Goal: Complete application form: Complete application form

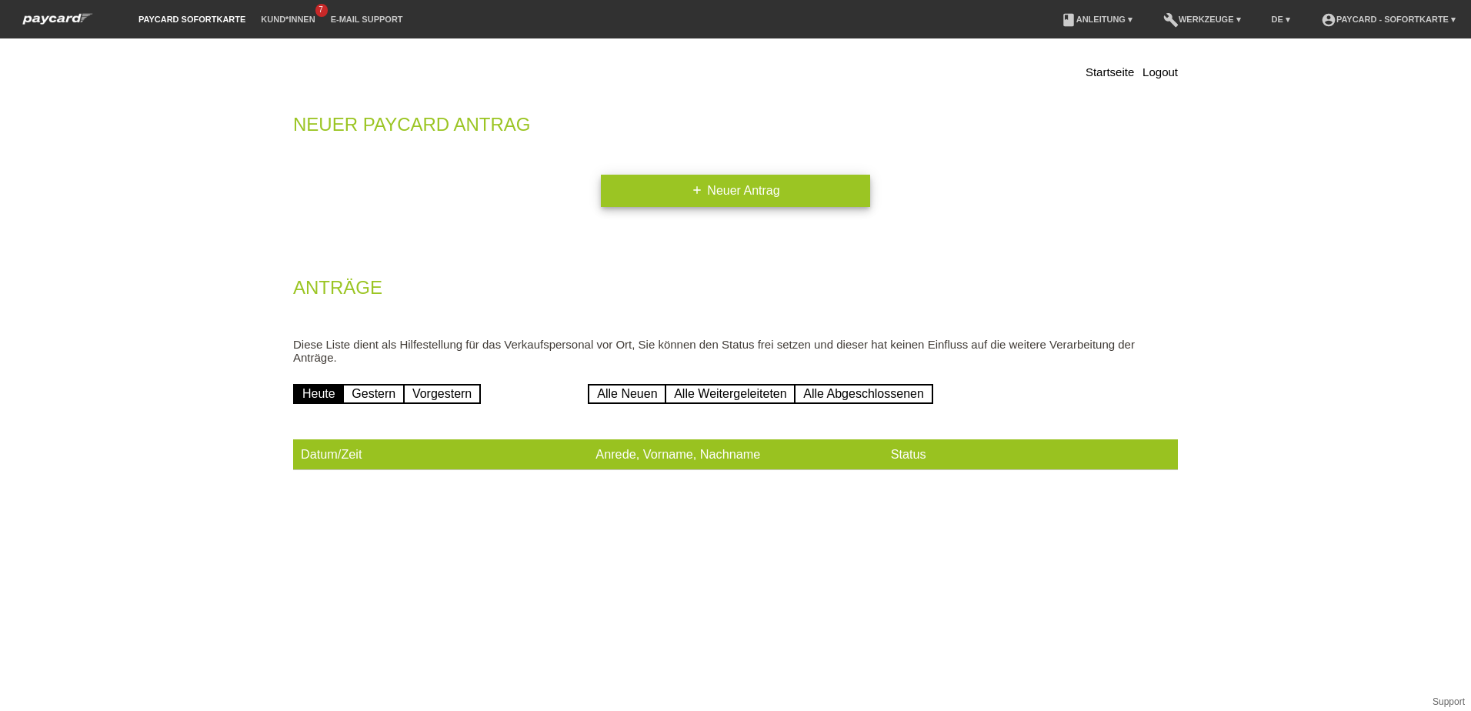
click at [713, 197] on link "add Neuer Antrag" at bounding box center [735, 191] width 269 height 32
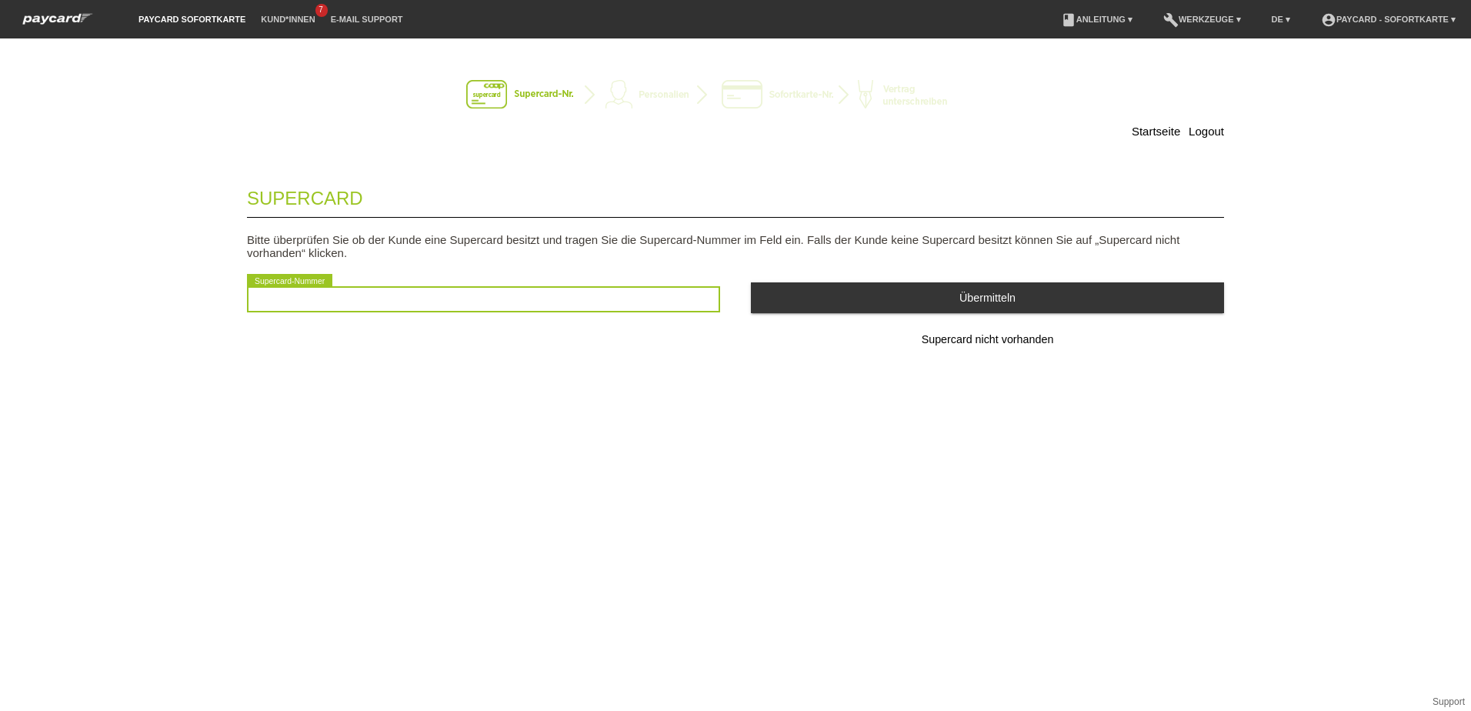
click at [473, 305] on input "text" at bounding box center [483, 299] width 473 height 26
click at [559, 296] on input "text" at bounding box center [483, 299] width 473 height 26
click at [515, 290] on input "text" at bounding box center [483, 299] width 473 height 26
type input "2501048282253"
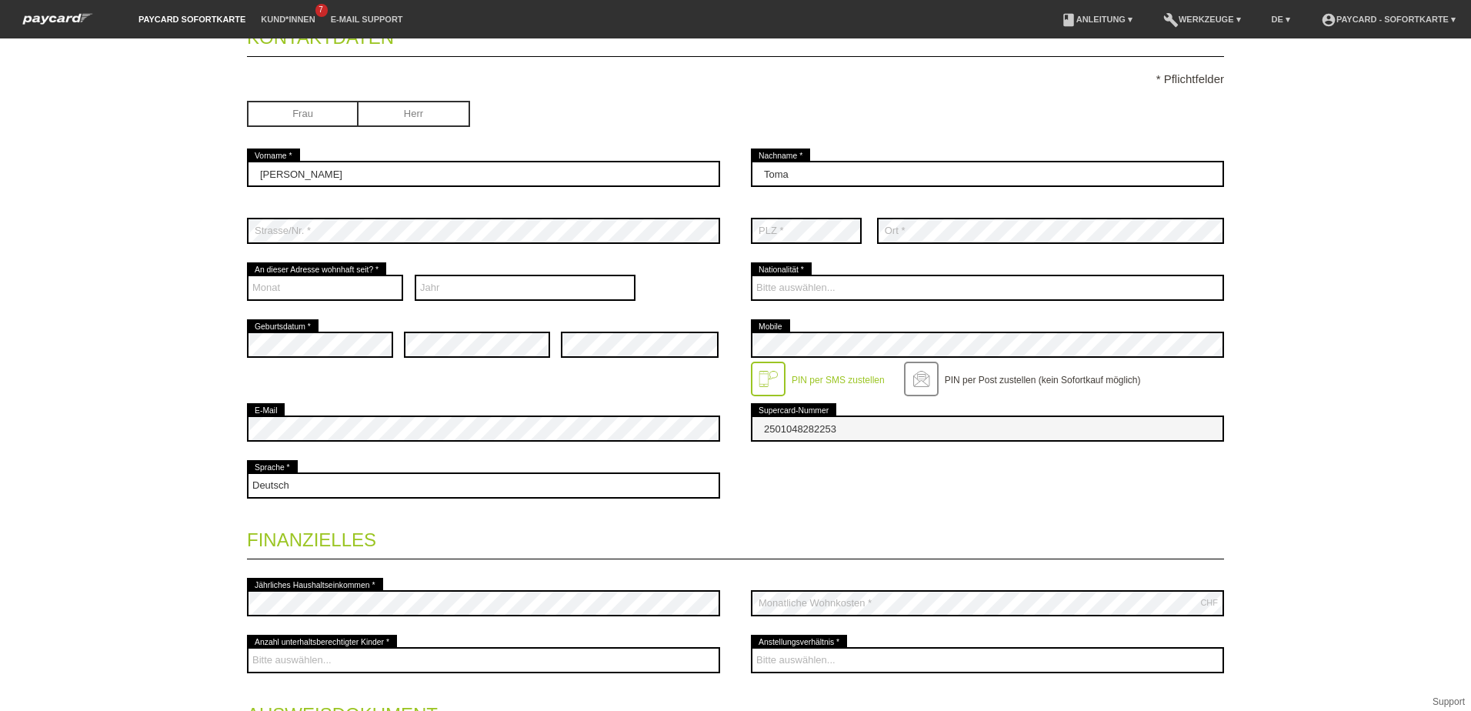
scroll to position [77, 0]
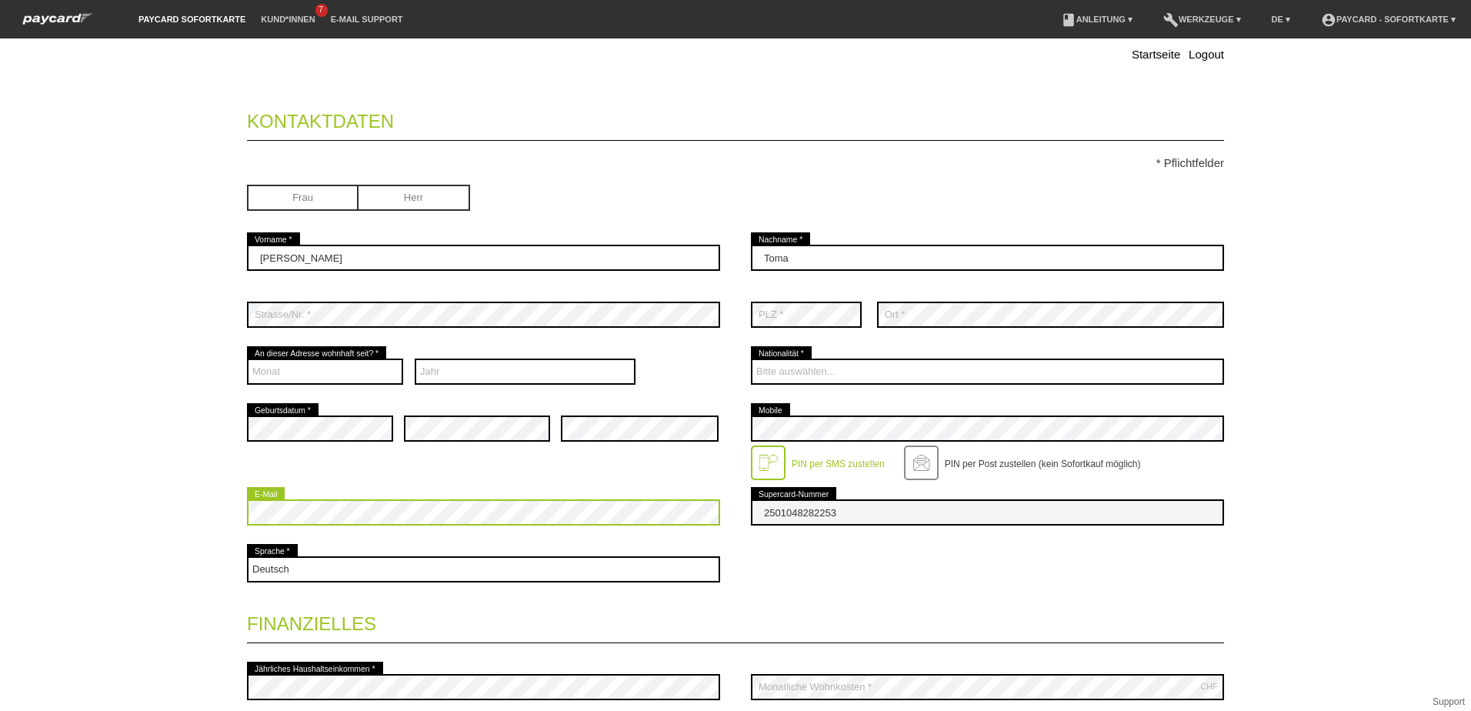
click at [227, 502] on div "Startseite Logout Kontaktdaten * Pflichtfelder Frau Herr Gabriela Fatmir" at bounding box center [735, 494] width 1077 height 1034
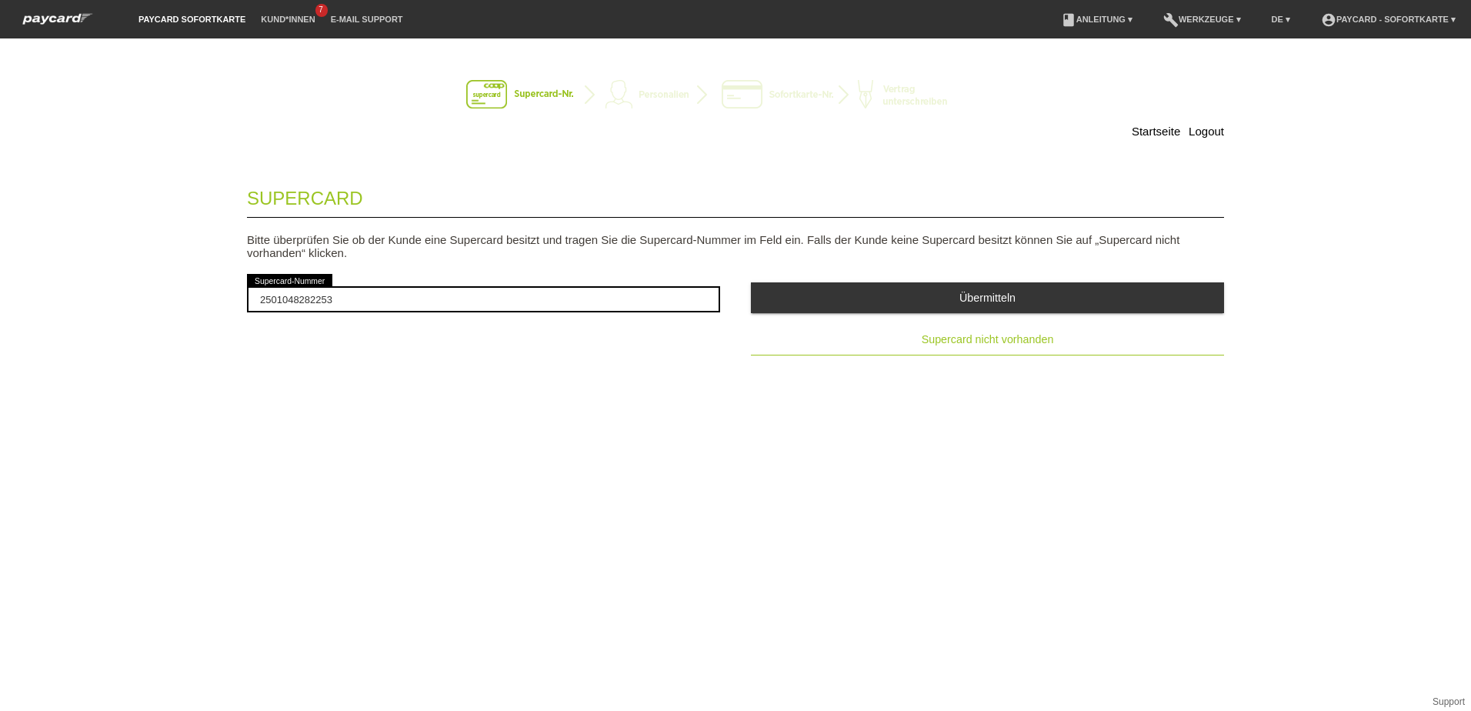
click at [976, 348] on button "Supercard nicht vorhanden" at bounding box center [987, 340] width 473 height 31
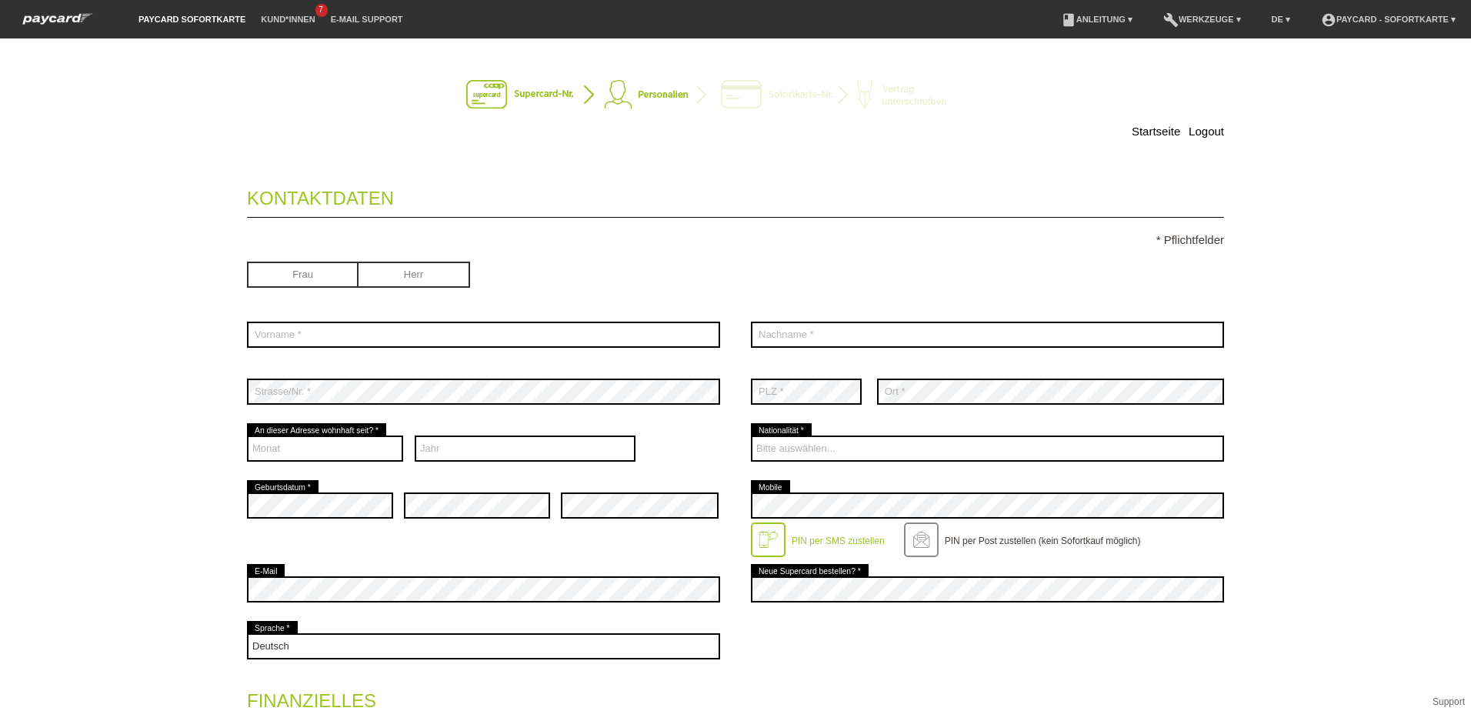
click at [377, 272] on input "radio" at bounding box center [414, 273] width 112 height 23
radio input "true"
click at [326, 315] on div "error Vorname *" at bounding box center [483, 334] width 473 height 57
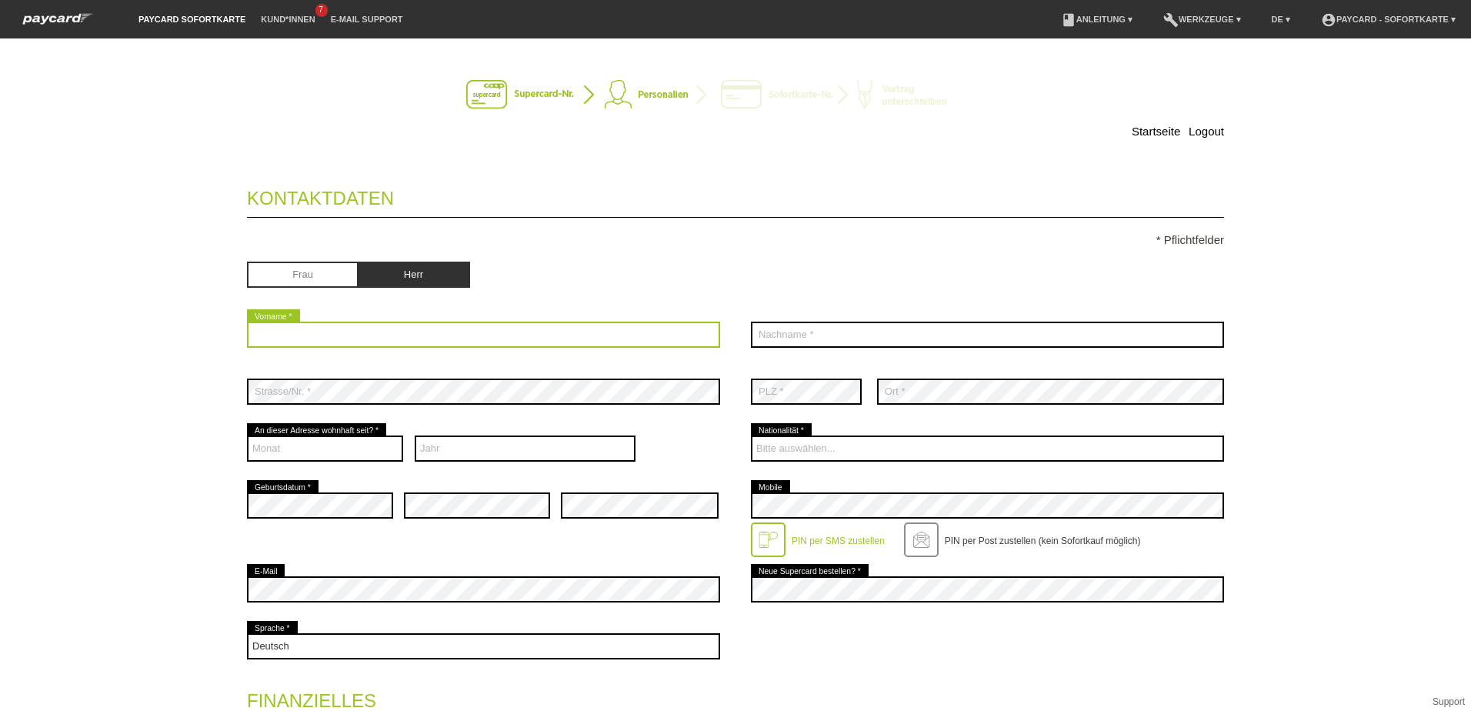
click at [323, 322] on input "text" at bounding box center [483, 334] width 473 height 26
type input "Toma"
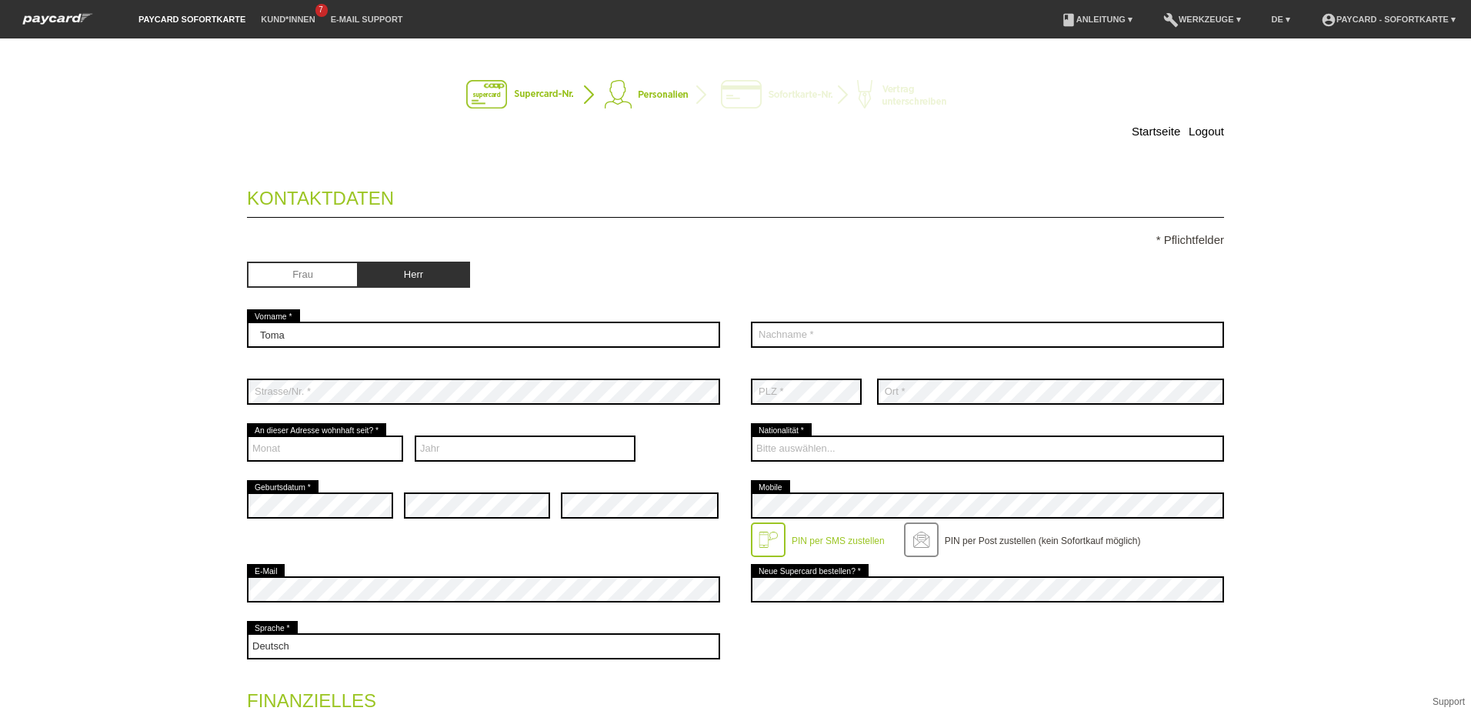
click at [867, 315] on div "error Nachname *" at bounding box center [987, 334] width 473 height 57
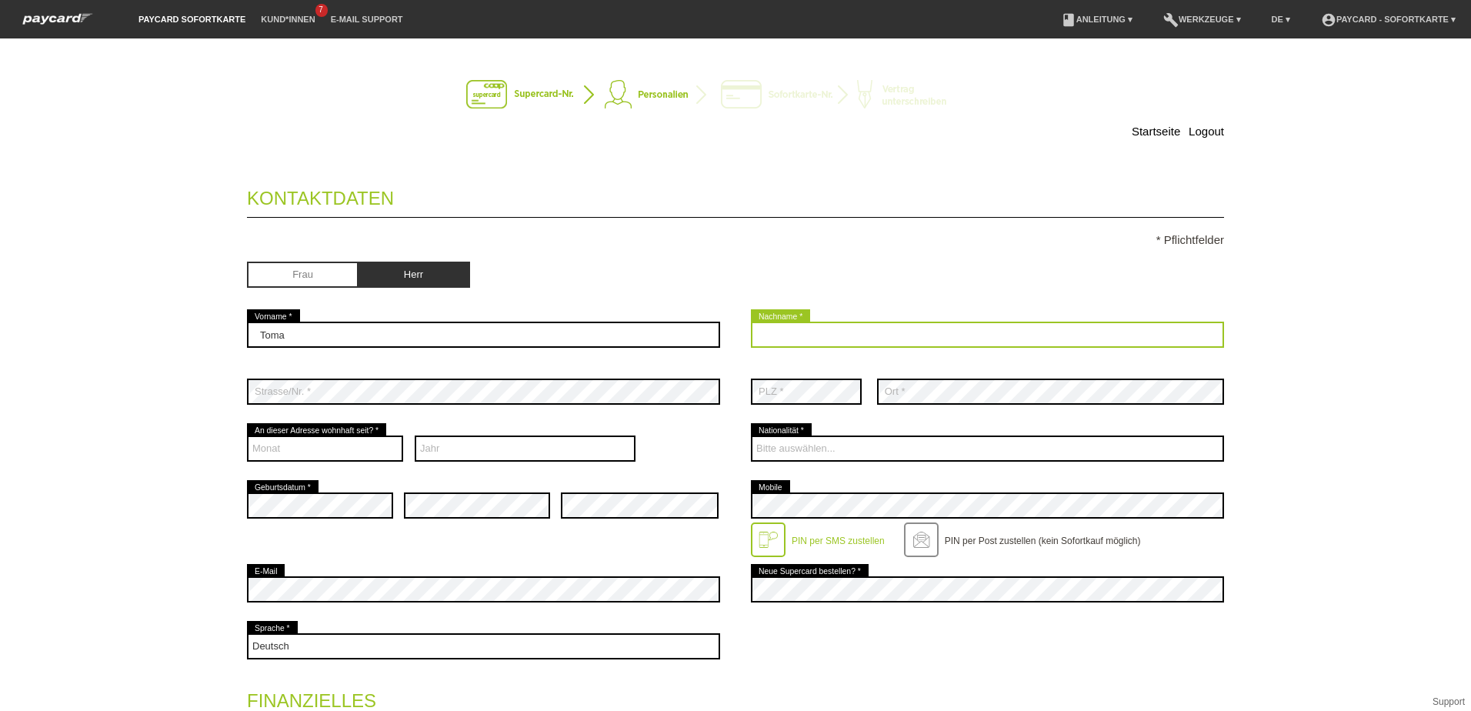
click at [867, 332] on input "text" at bounding box center [987, 334] width 473 height 26
type input "Fatmir"
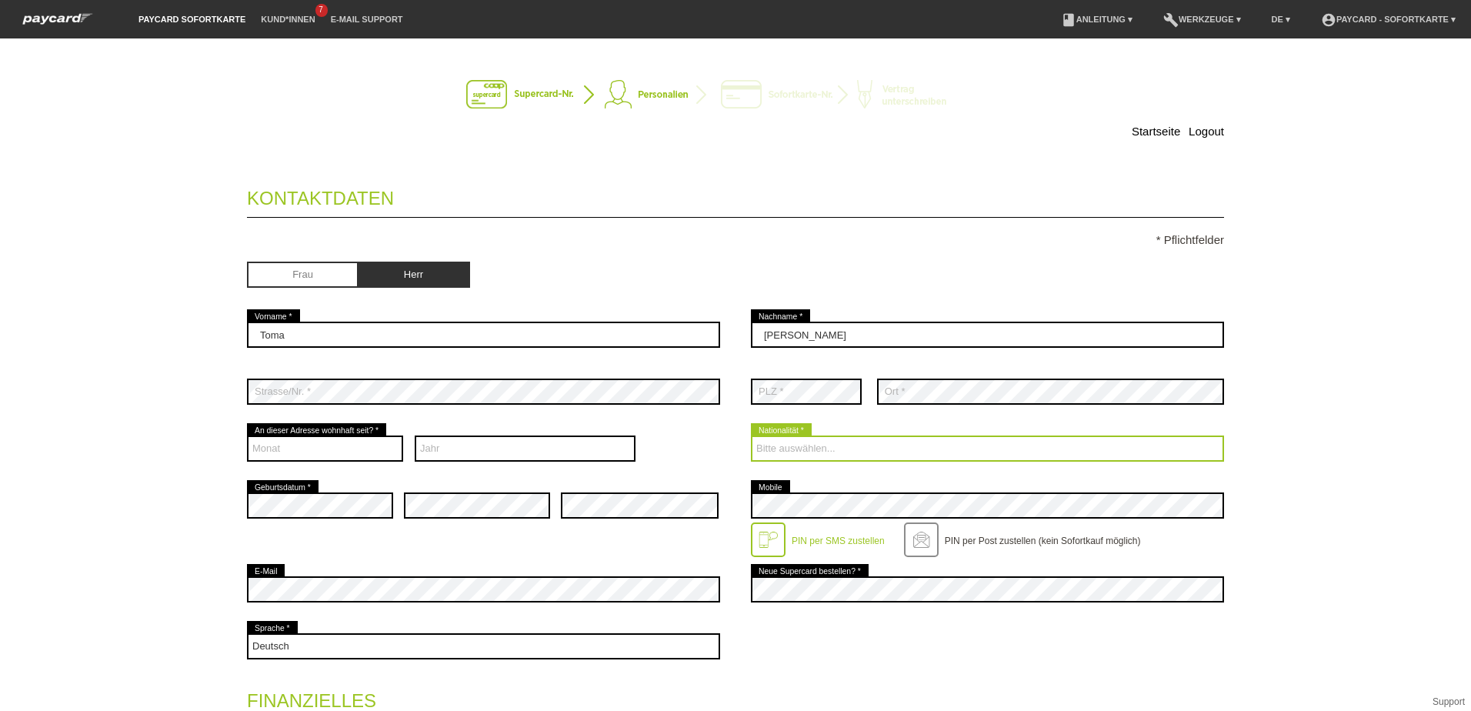
click at [784, 448] on select "Bitte auswählen... Schweiz Deutschland Liechtenstein Österreich ------------ Af…" at bounding box center [987, 448] width 473 height 26
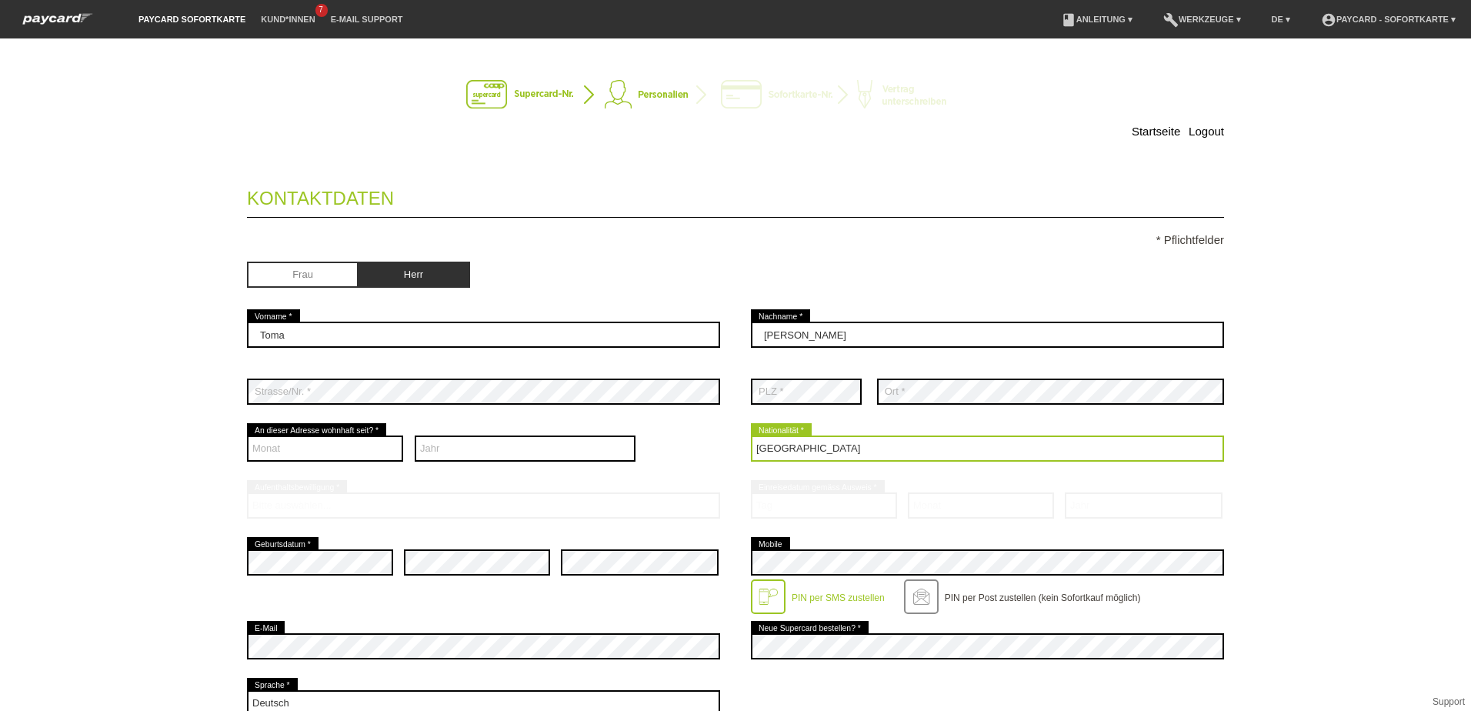
click at [800, 447] on select "Bitte auswählen... Schweiz Deutschland Liechtenstein Österreich ------------ Af…" at bounding box center [987, 448] width 473 height 26
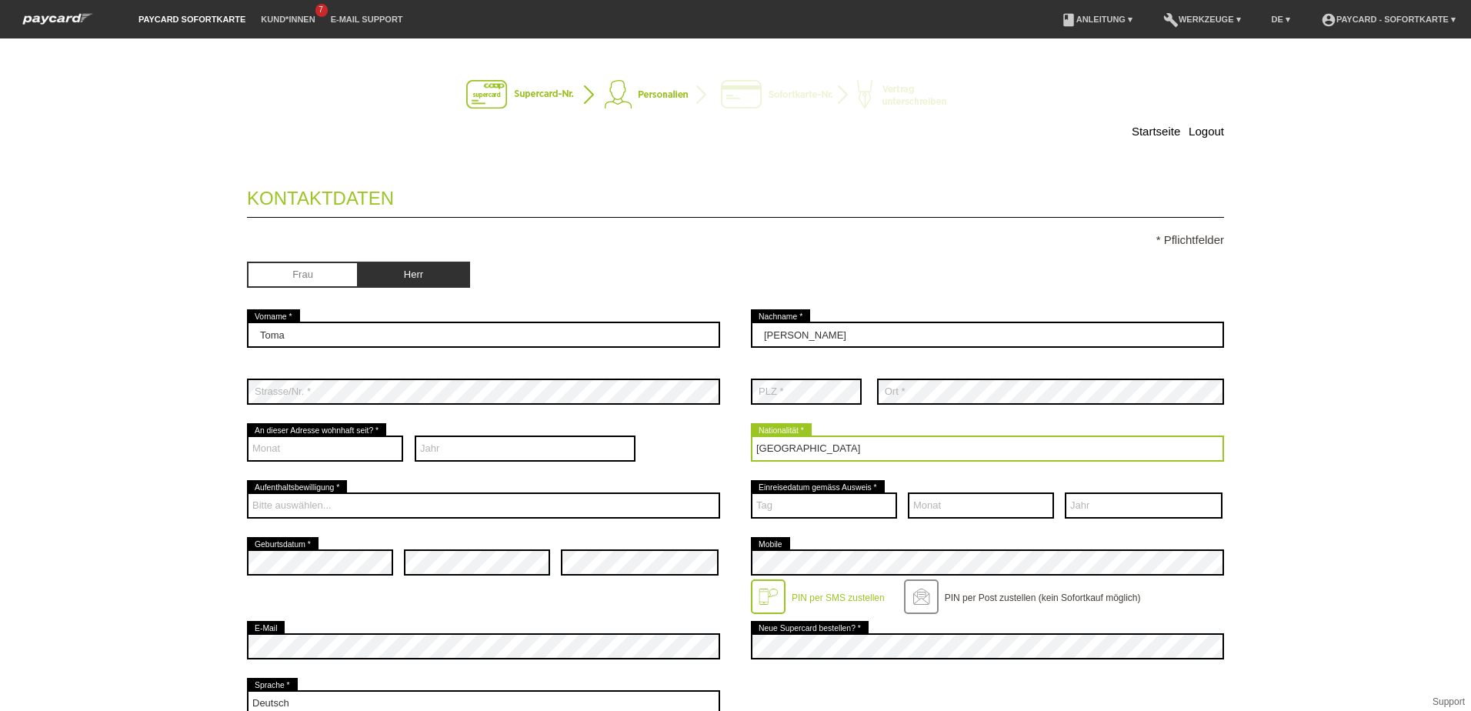
click at [805, 441] on select "Bitte auswählen... Schweiz Deutschland Liechtenstein Österreich ------------ Af…" at bounding box center [987, 448] width 473 height 26
select select "RE"
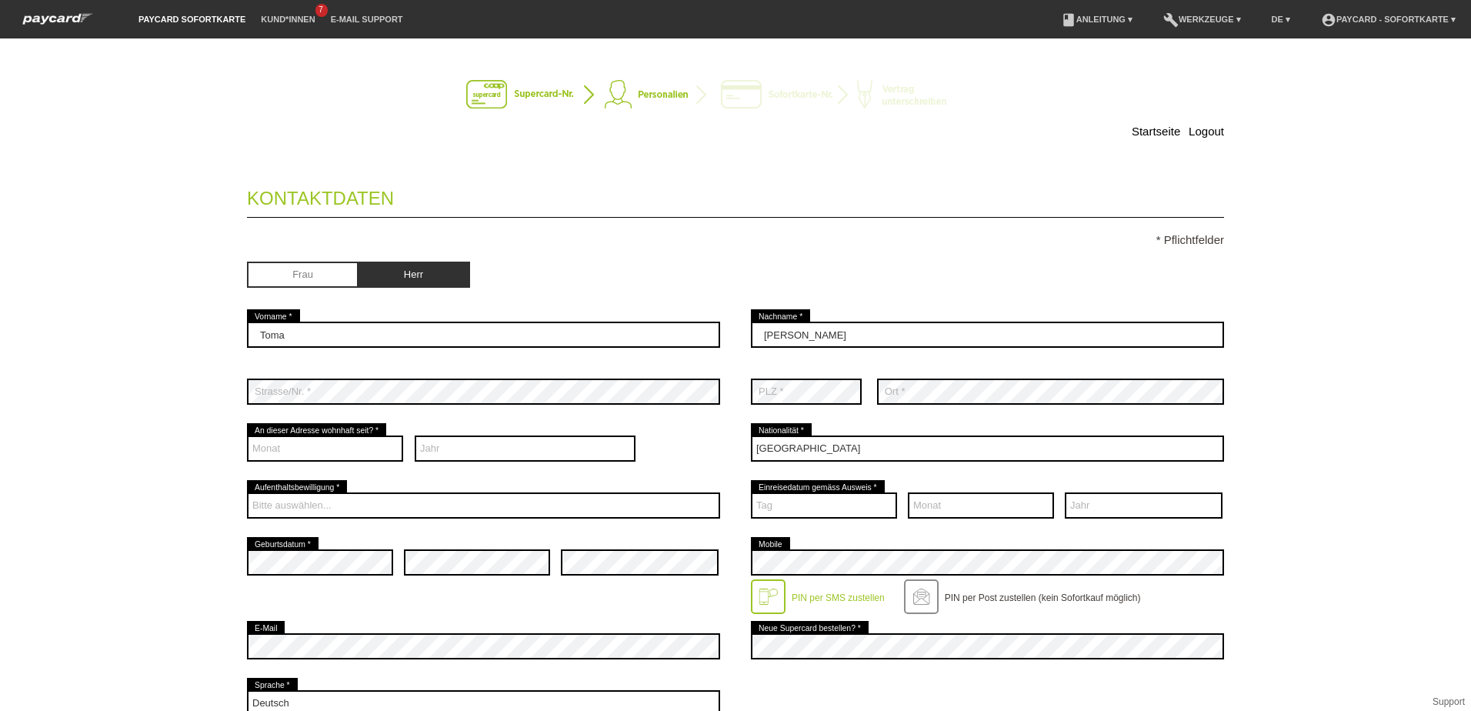
click at [691, 471] on div "Monat 01 02 03 04 05 06 07 08 09" at bounding box center [483, 448] width 473 height 57
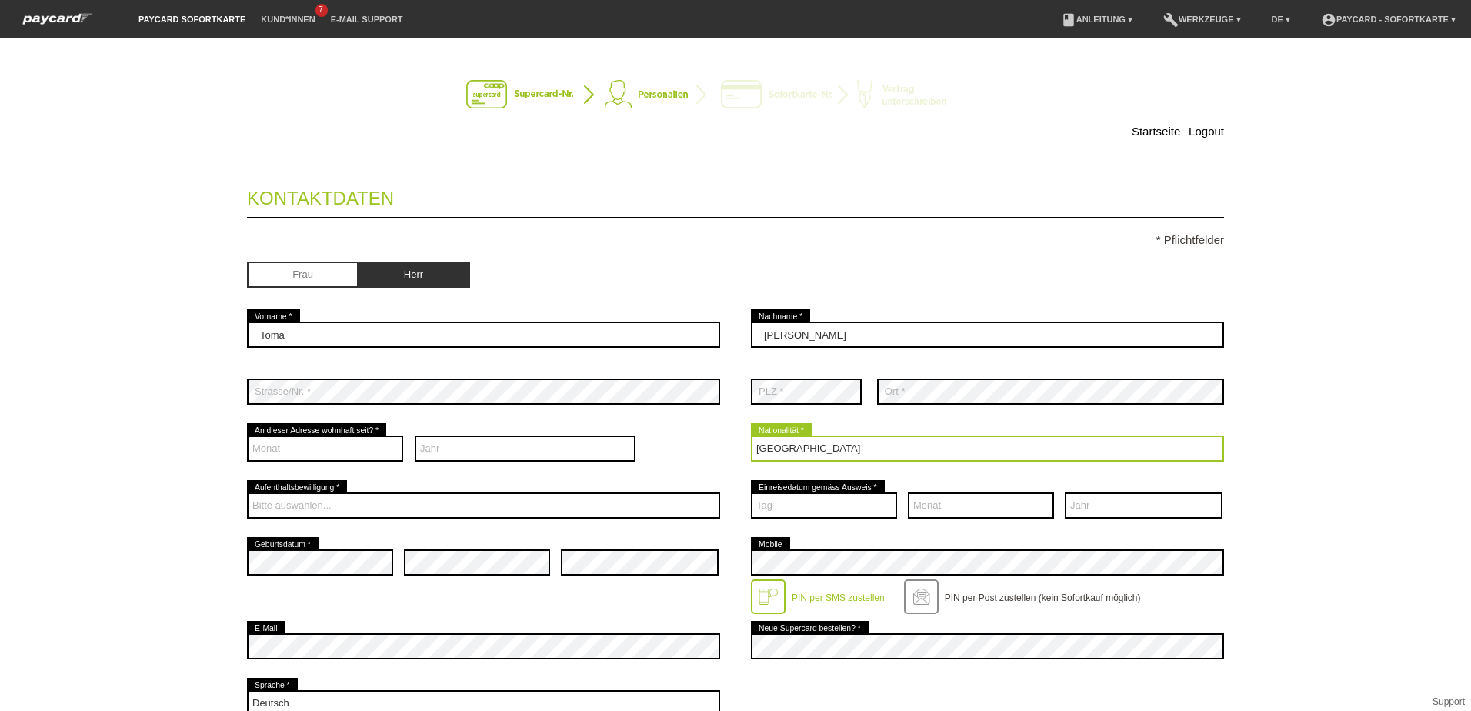
click at [824, 452] on select "Bitte auswählen... Schweiz Deutschland Liechtenstein Österreich ------------ Af…" at bounding box center [987, 448] width 473 height 26
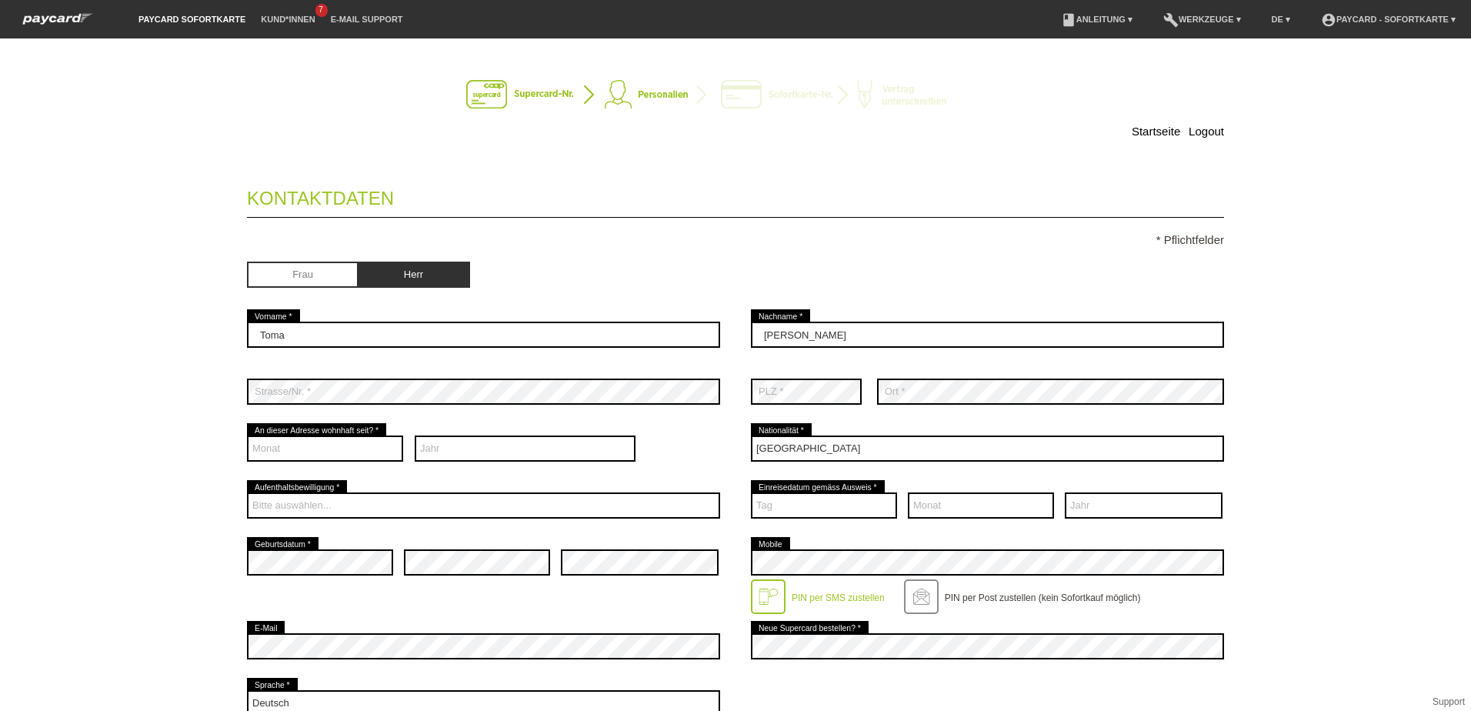
click at [702, 424] on div "Monat 01 02 03 04 05 06 07 08 09" at bounding box center [483, 448] width 473 height 57
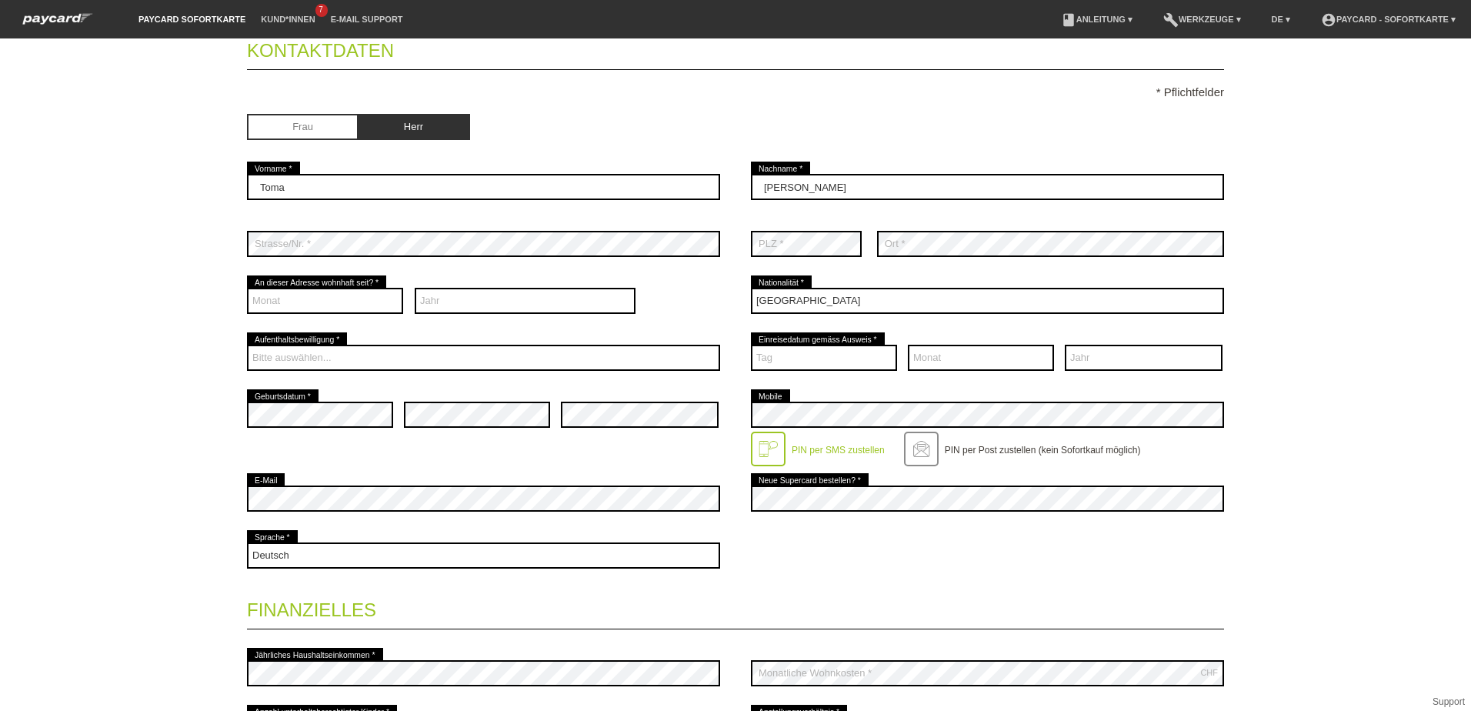
scroll to position [154, 0]
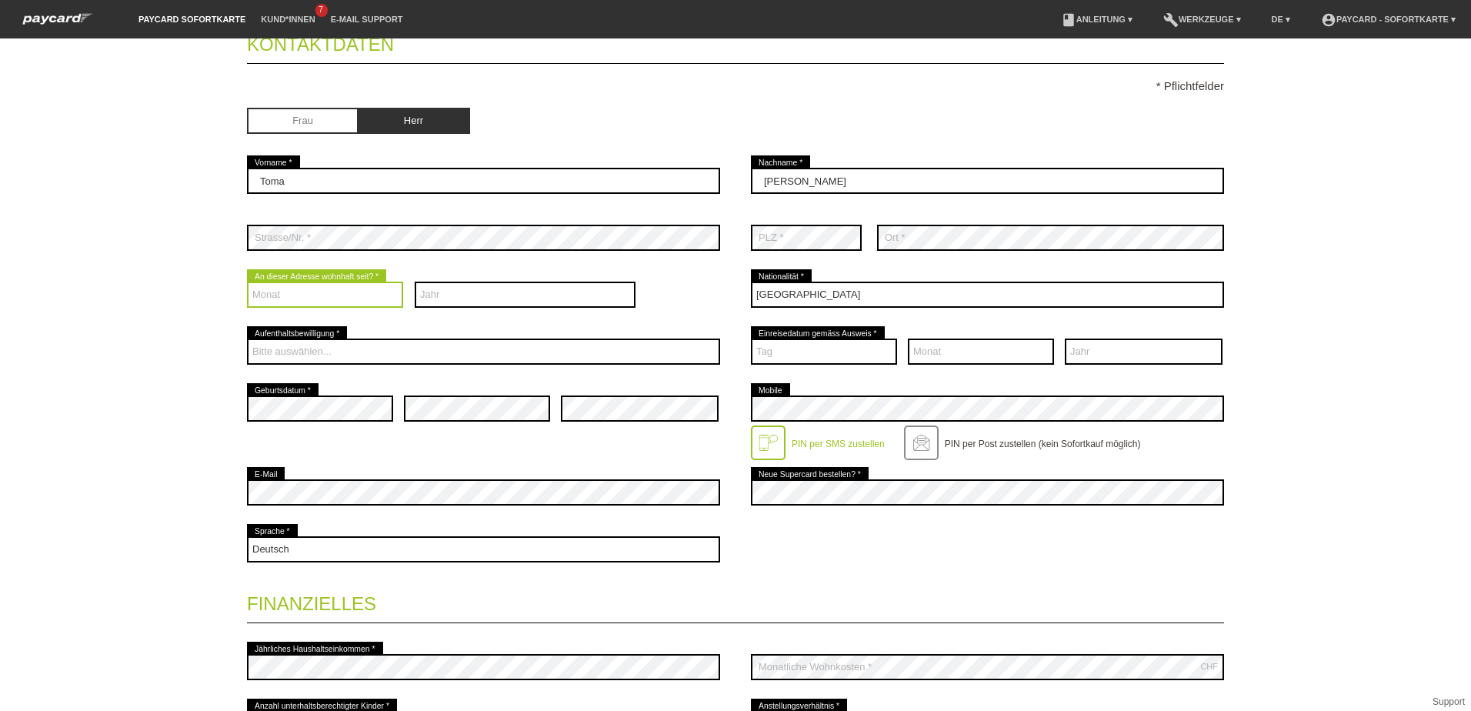
click at [308, 292] on select "Monat 01 02 03 04 05 06 07 08 09 10 11 12" at bounding box center [325, 294] width 156 height 26
click at [637, 336] on div "Bitte auswählen... C B B - Flüchtlingsstatus Andere error Aufenthaltsbewilligun…" at bounding box center [483, 351] width 473 height 57
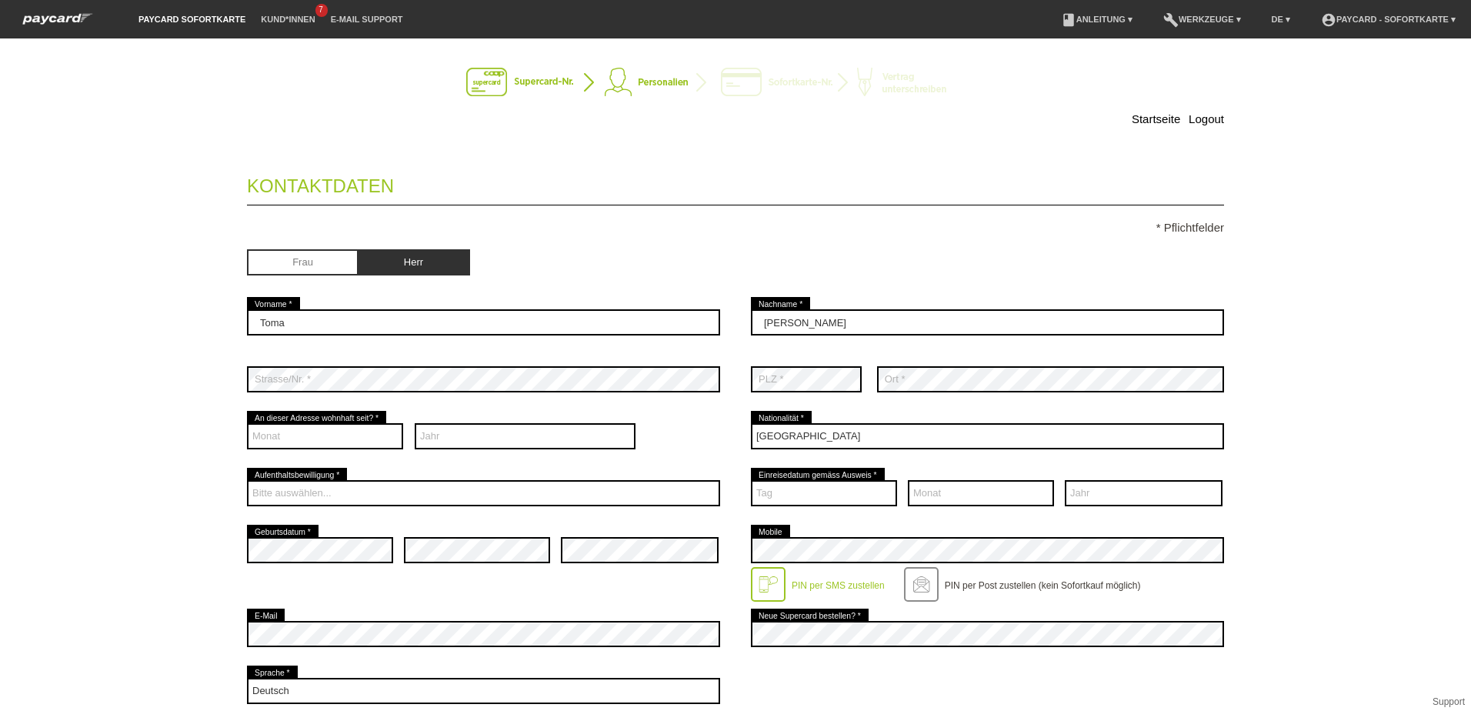
scroll to position [0, 0]
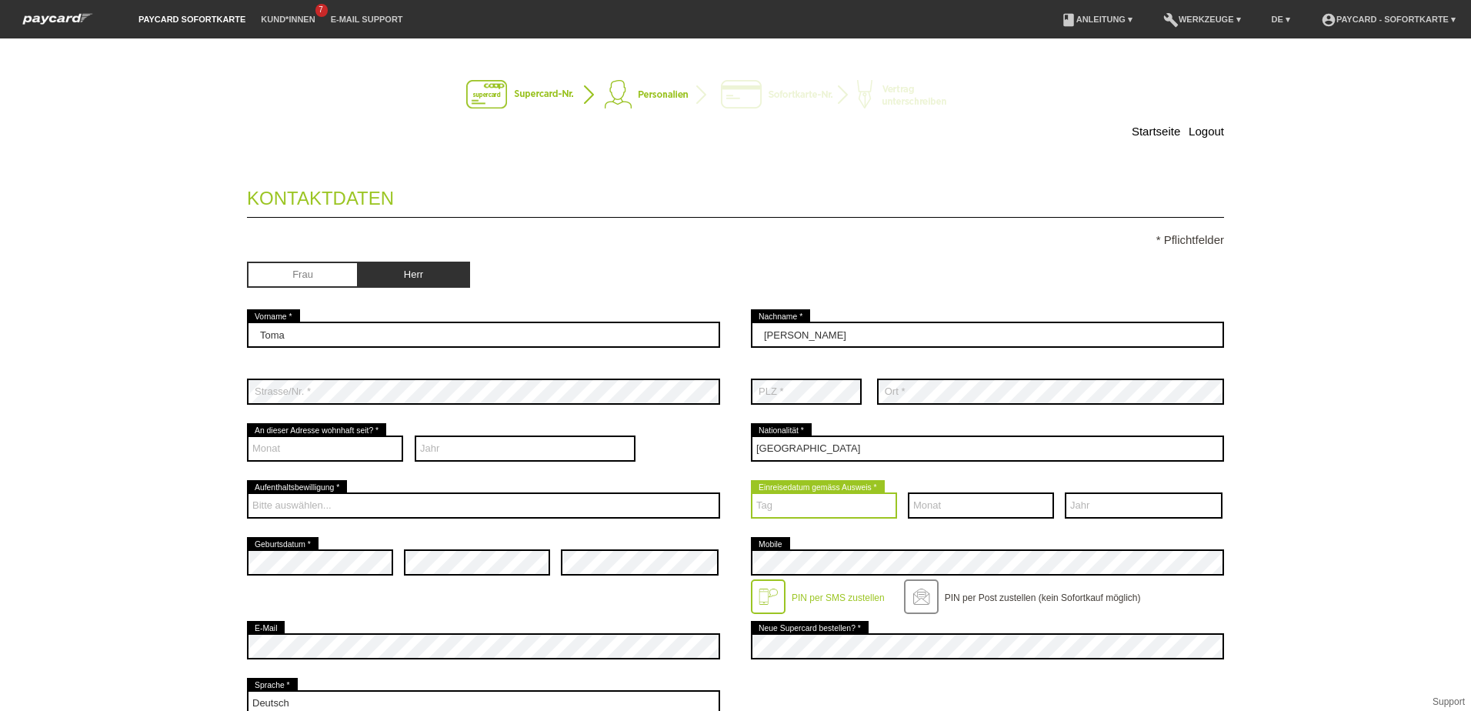
click at [770, 495] on select "Tag 01 02 03 04 05 06 07 08 09 10 11 12 13 14 15 16 17" at bounding box center [824, 505] width 146 height 26
click at [1285, 293] on div "Startseite Logout Kontaktdaten * Pflichtfelder Frau Herr 01" at bounding box center [735, 374] width 1471 height 672
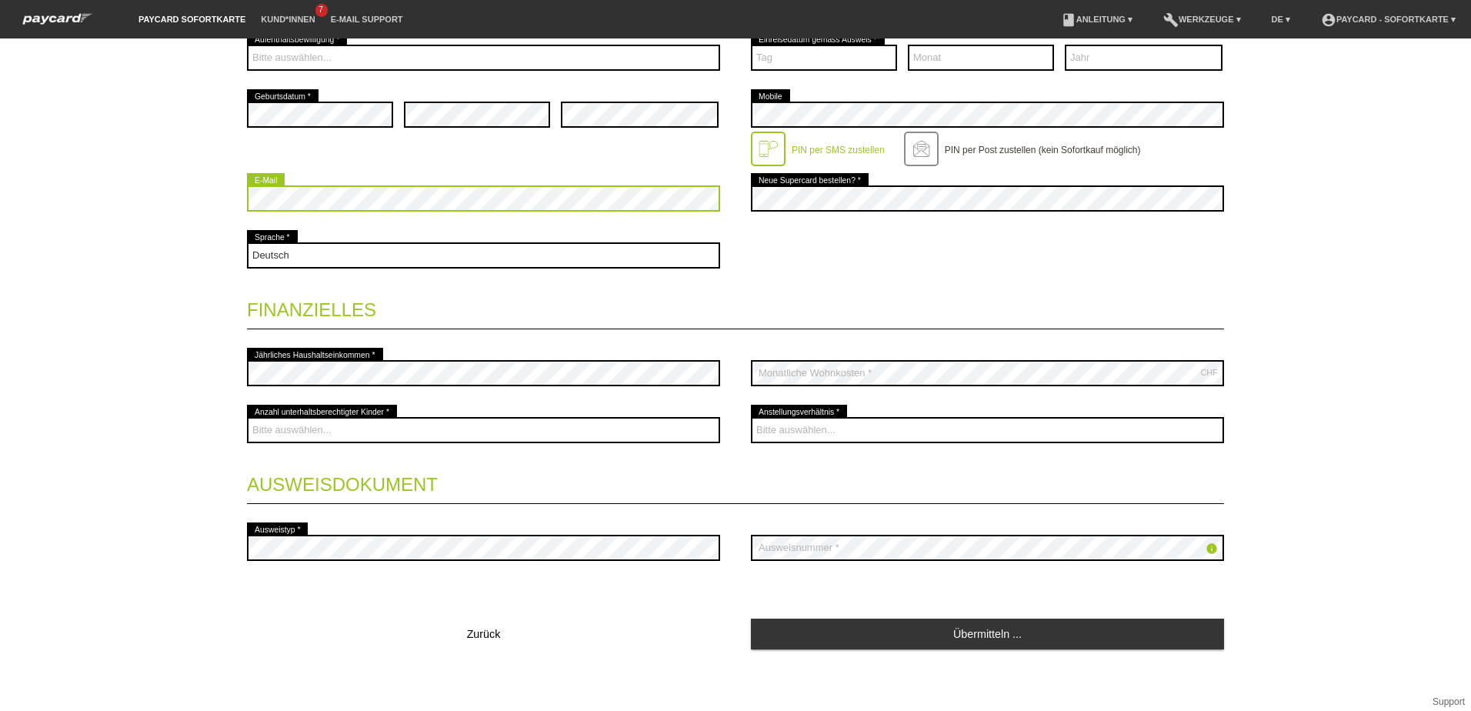
scroll to position [449, 0]
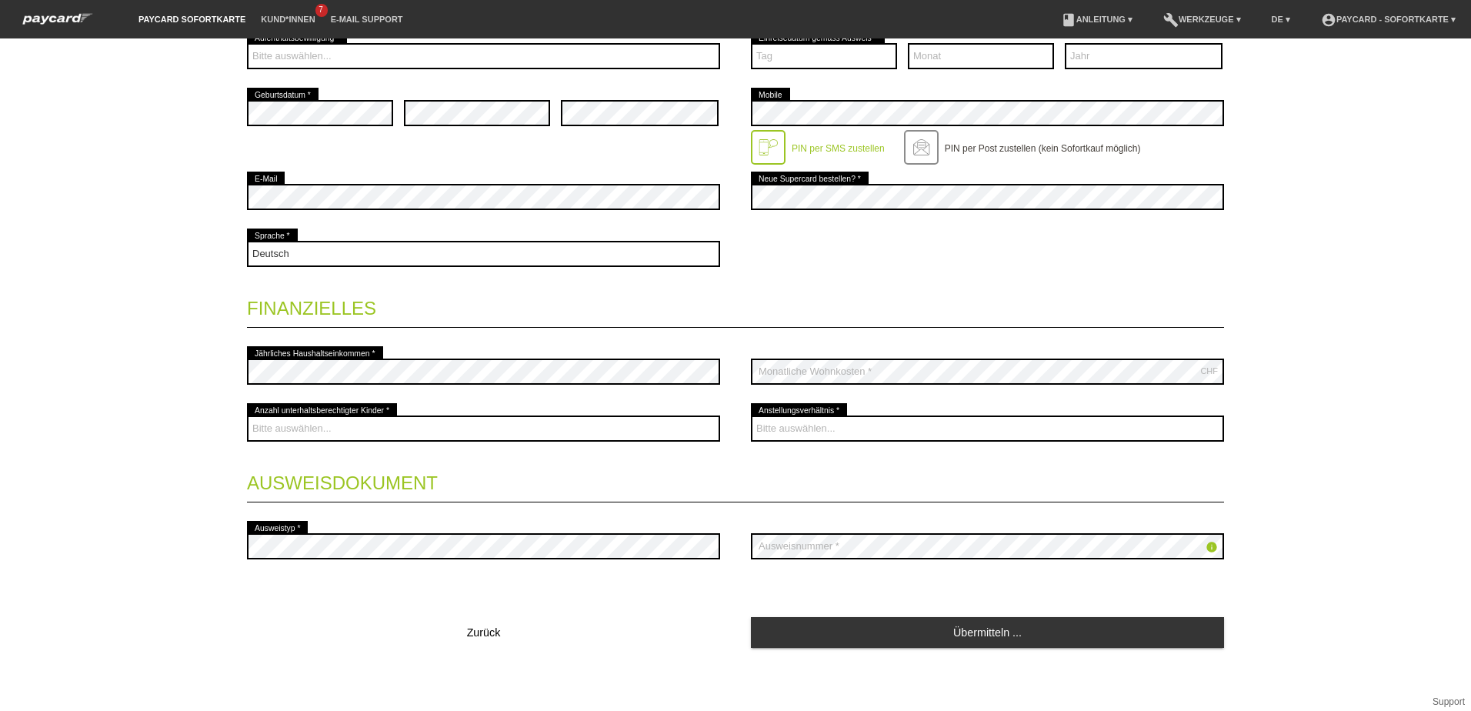
click at [839, 410] on div "Bitte auswählen... Unbefristet Befristet Lehrling/Student Pensioniert Nicht arb…" at bounding box center [987, 428] width 473 height 57
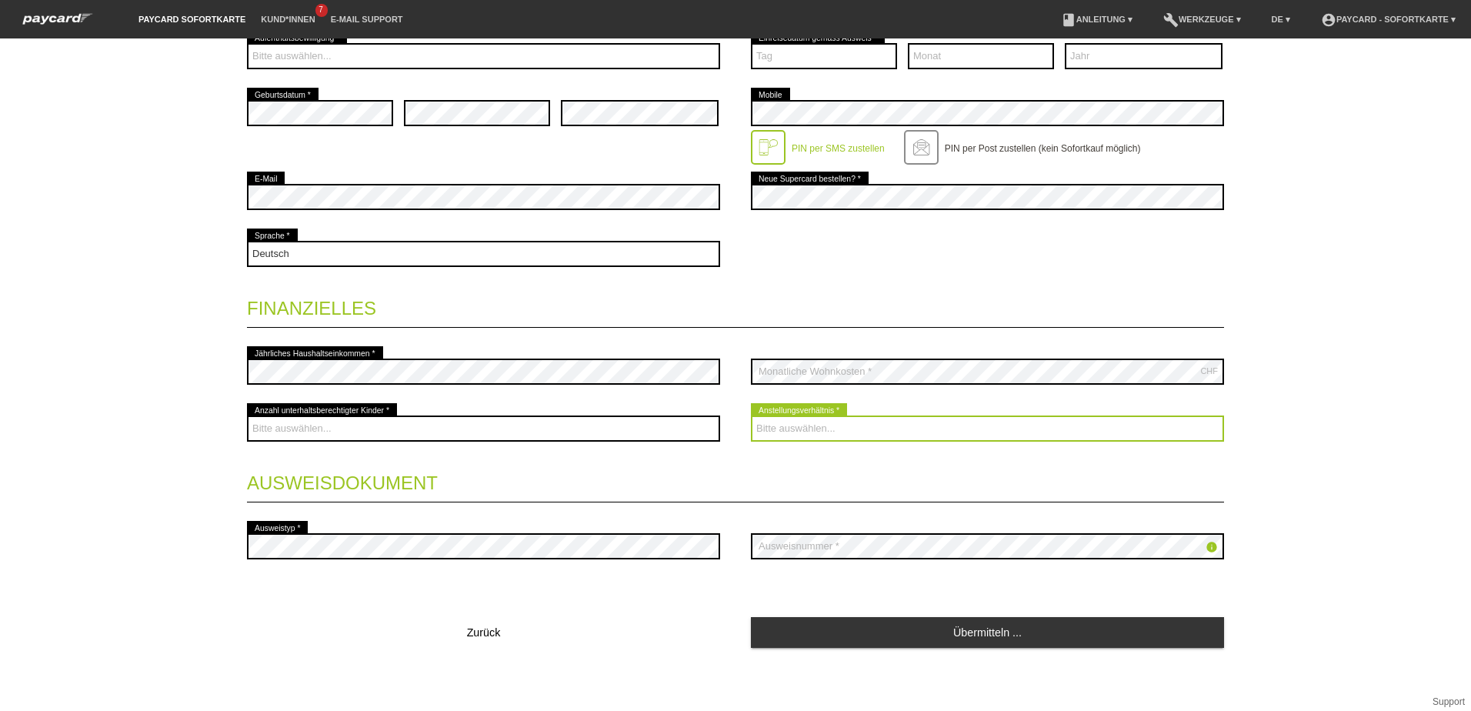
click at [838, 430] on select "Bitte auswählen... Unbefristet Befristet Lehrling/Student Pensioniert Nicht arb…" at bounding box center [987, 428] width 473 height 26
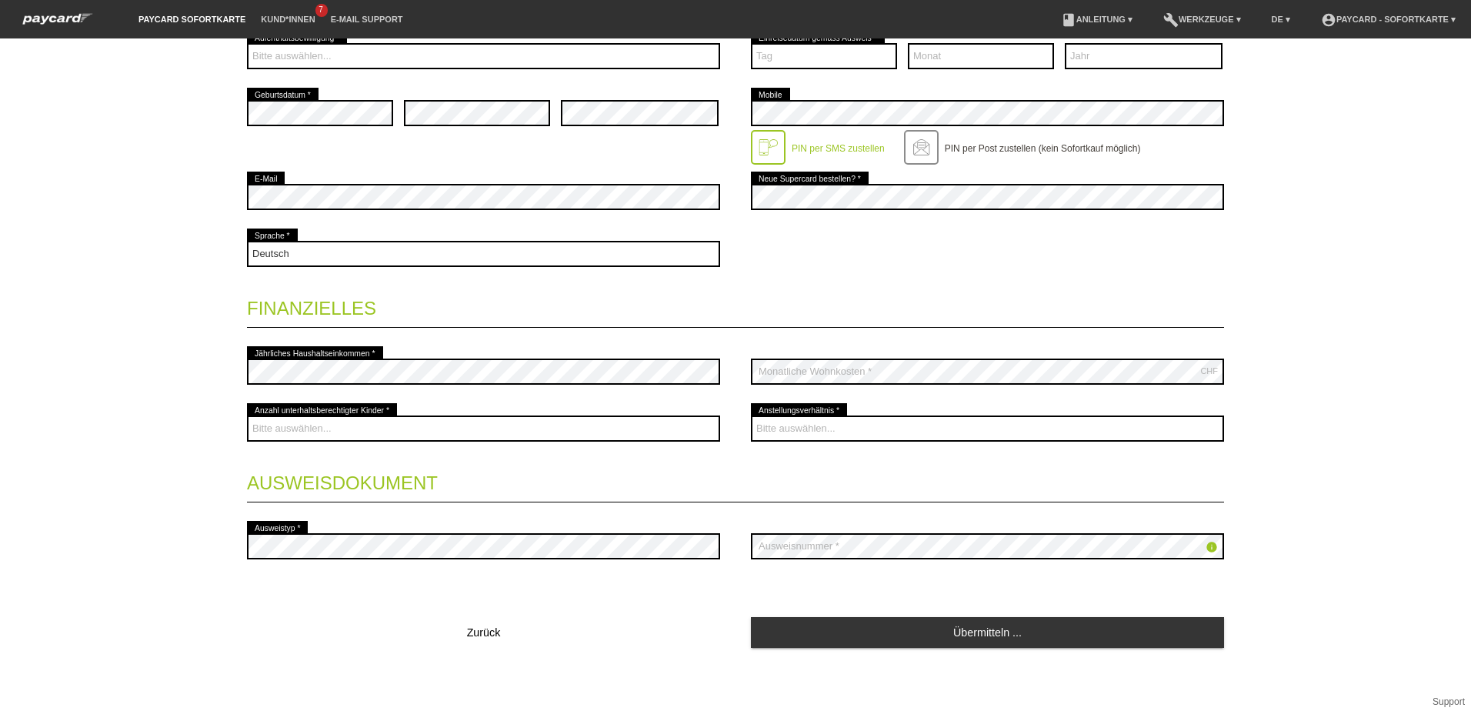
click at [1104, 464] on legend "Ausweisdokument" at bounding box center [735, 479] width 977 height 45
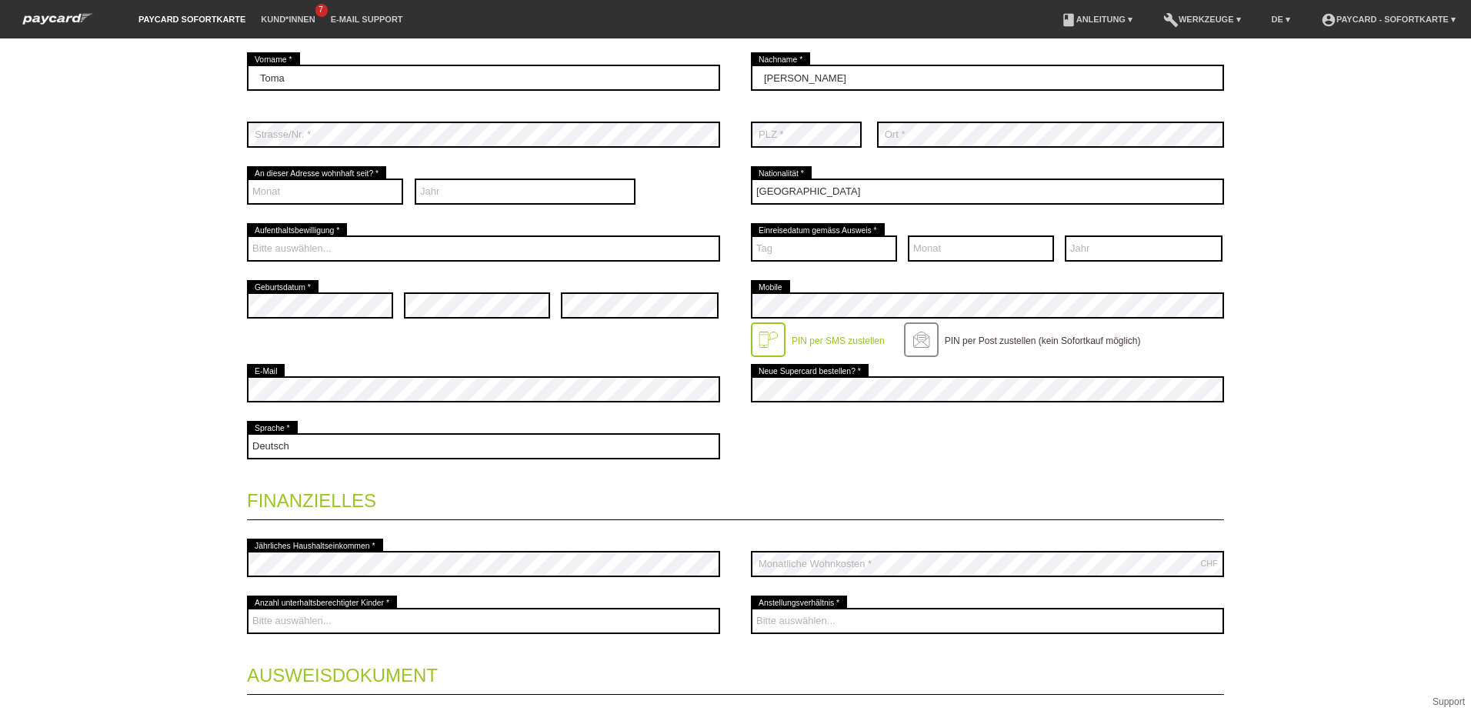
scroll to position [218, 0]
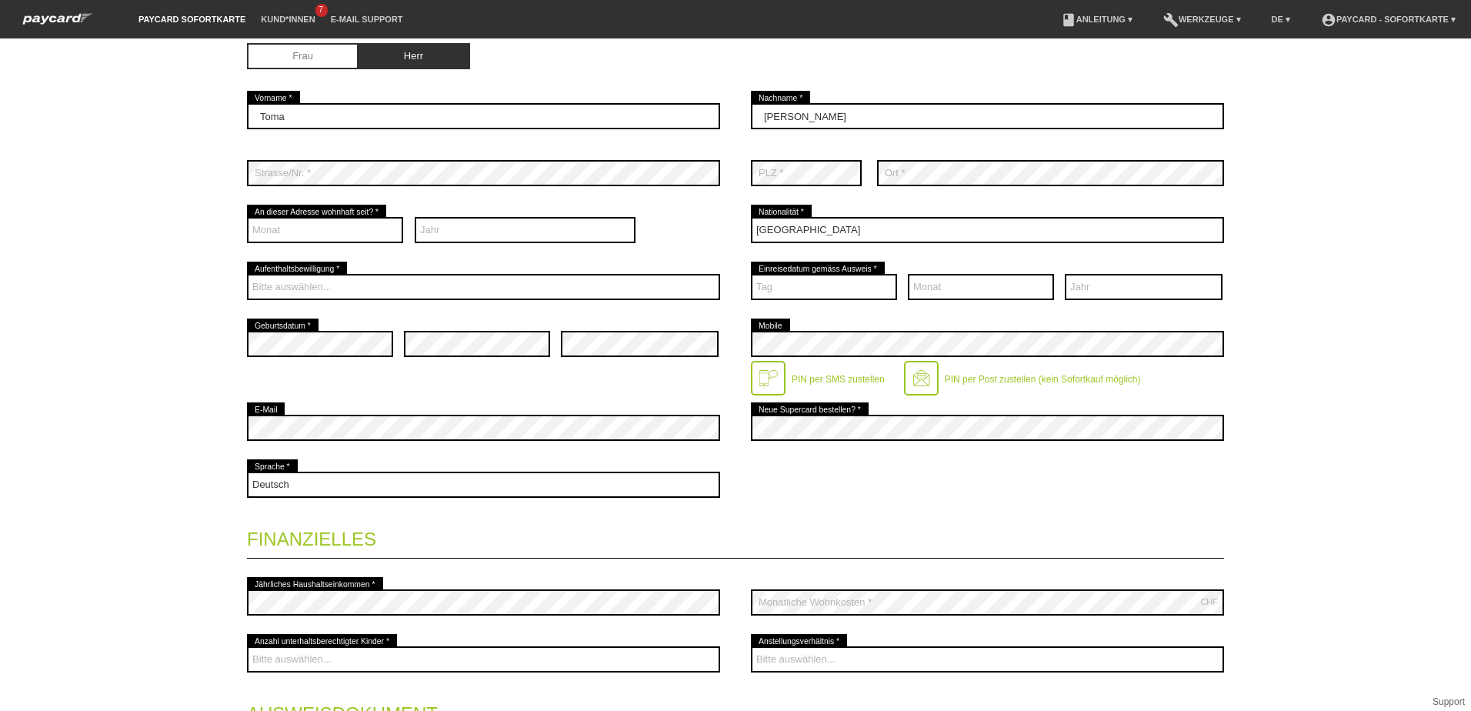
click at [1006, 381] on label "PIN per Post zustellen (kein Sofortkauf möglich)" at bounding box center [1042, 379] width 196 height 11
click at [821, 380] on label "PIN per SMS zustellen" at bounding box center [837, 379] width 93 height 11
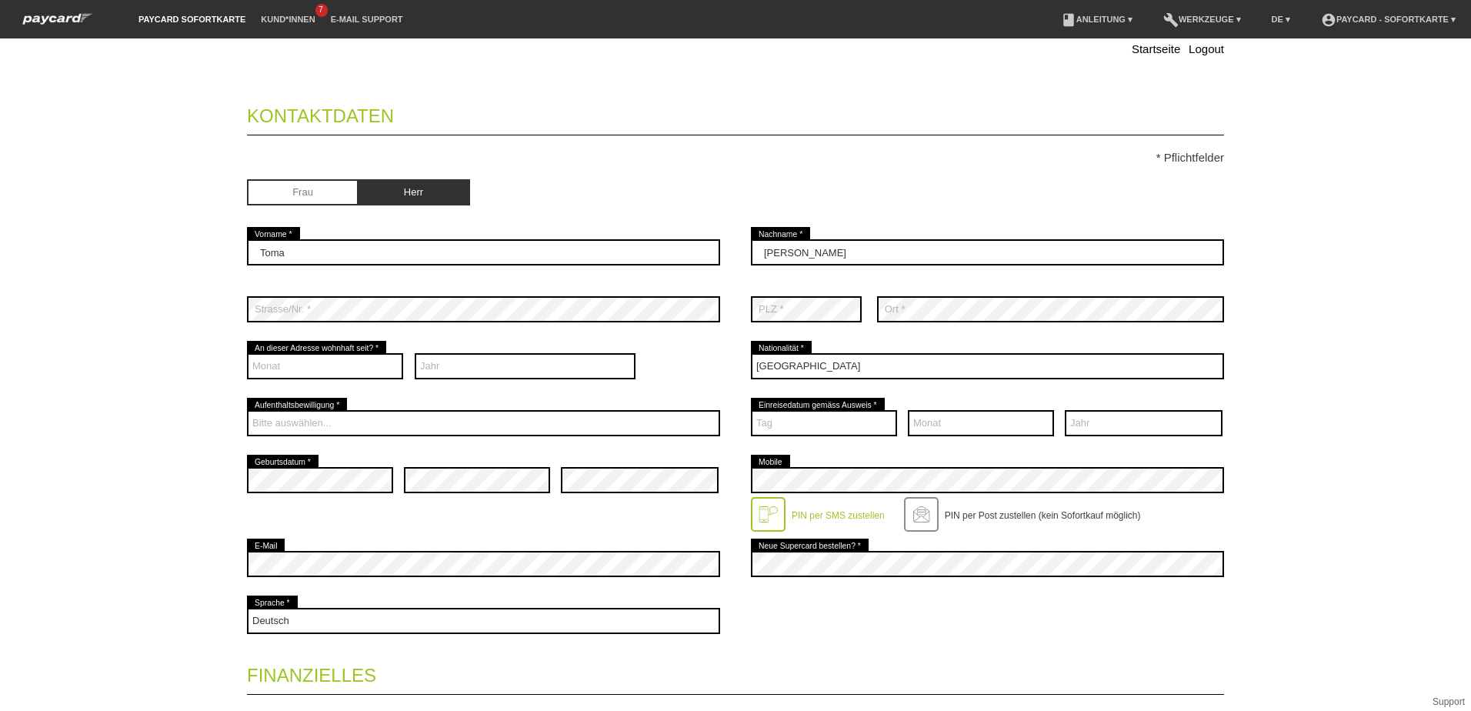
scroll to position [65, 0]
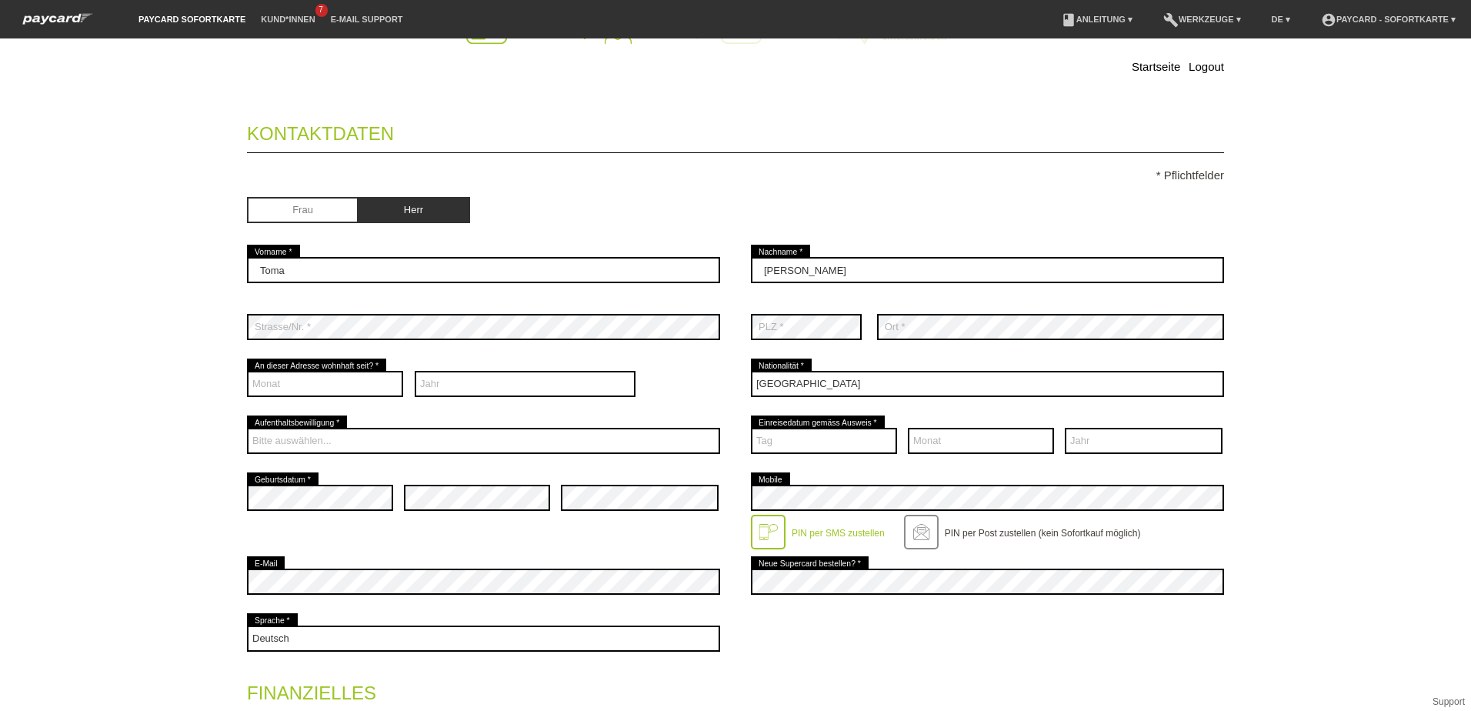
click at [402, 385] on div "Monat 01 02 03 04 05 06 07 08 09" at bounding box center [483, 383] width 473 height 57
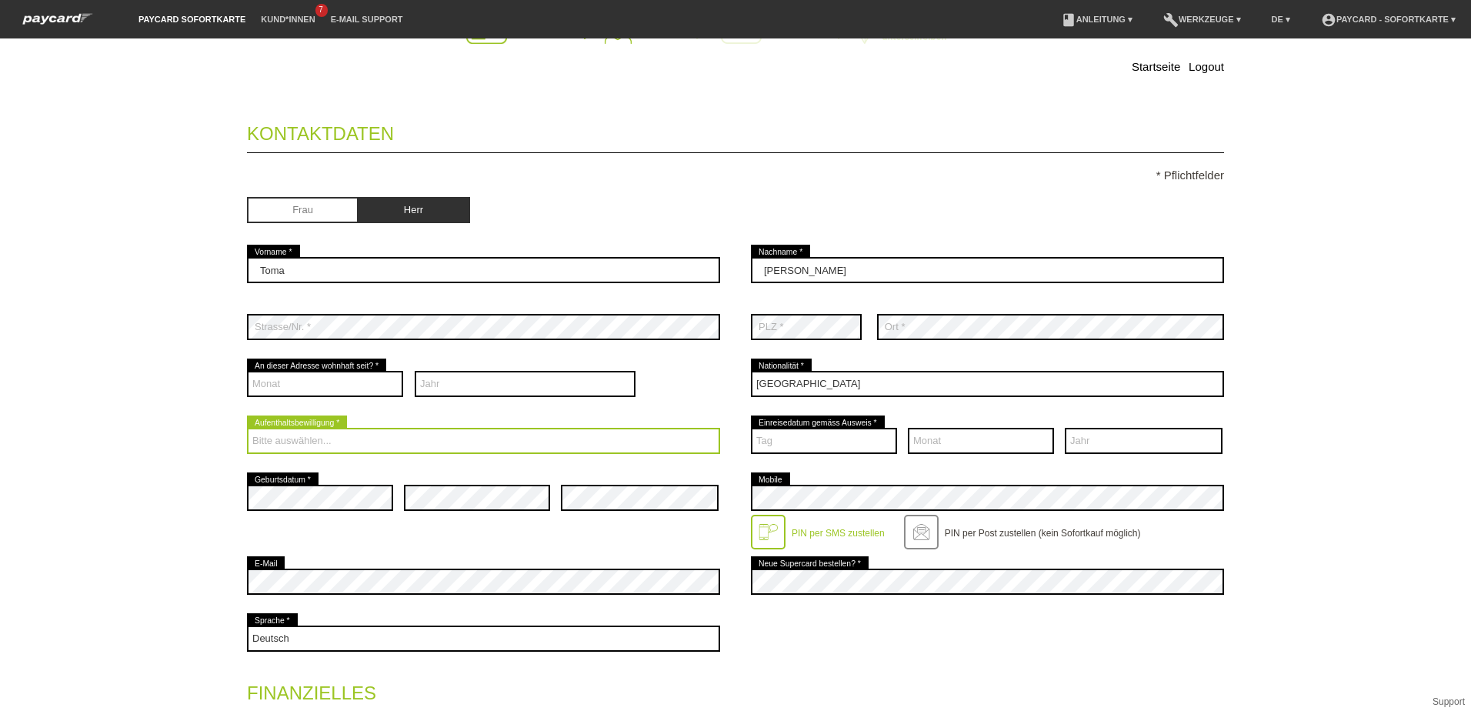
click at [356, 430] on select "Bitte auswählen... C B B - Flüchtlingsstatus Andere" at bounding box center [483, 441] width 473 height 26
select select "C"
click at [247, 428] on select "Bitte auswählen... C B B - Flüchtlingsstatus Andere" at bounding box center [483, 441] width 473 height 26
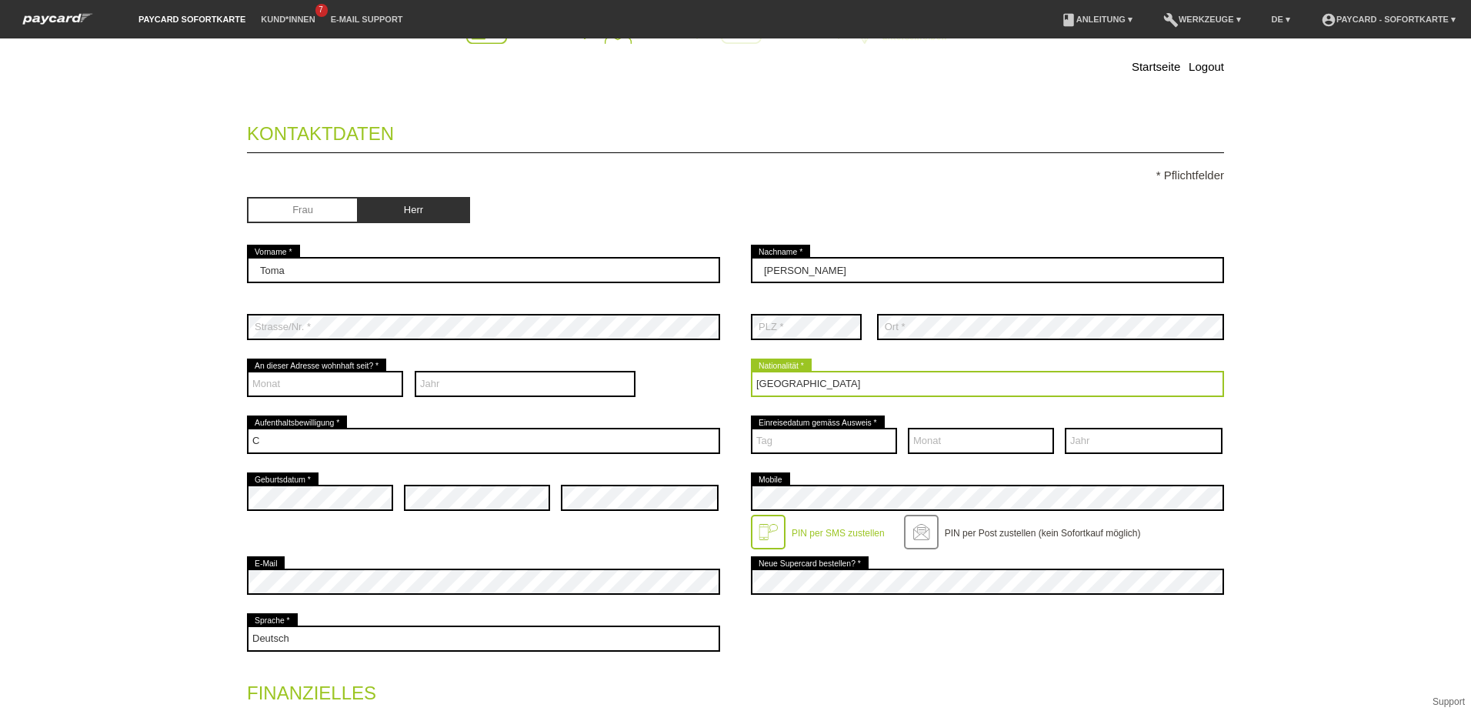
click at [801, 377] on select "Bitte auswählen... Schweiz Deutschland Liechtenstein Österreich ------------ Af…" at bounding box center [987, 384] width 473 height 26
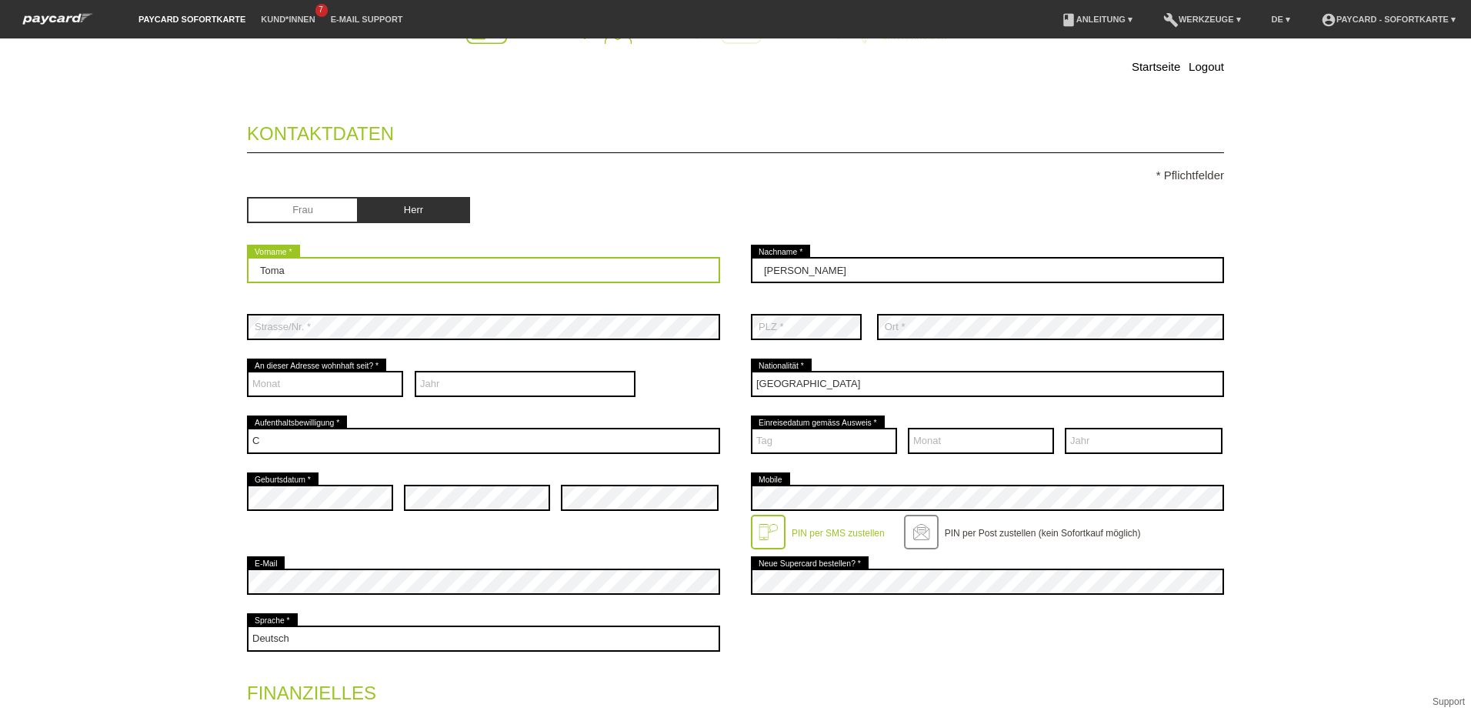
click at [429, 278] on input "Toma" at bounding box center [483, 270] width 473 height 26
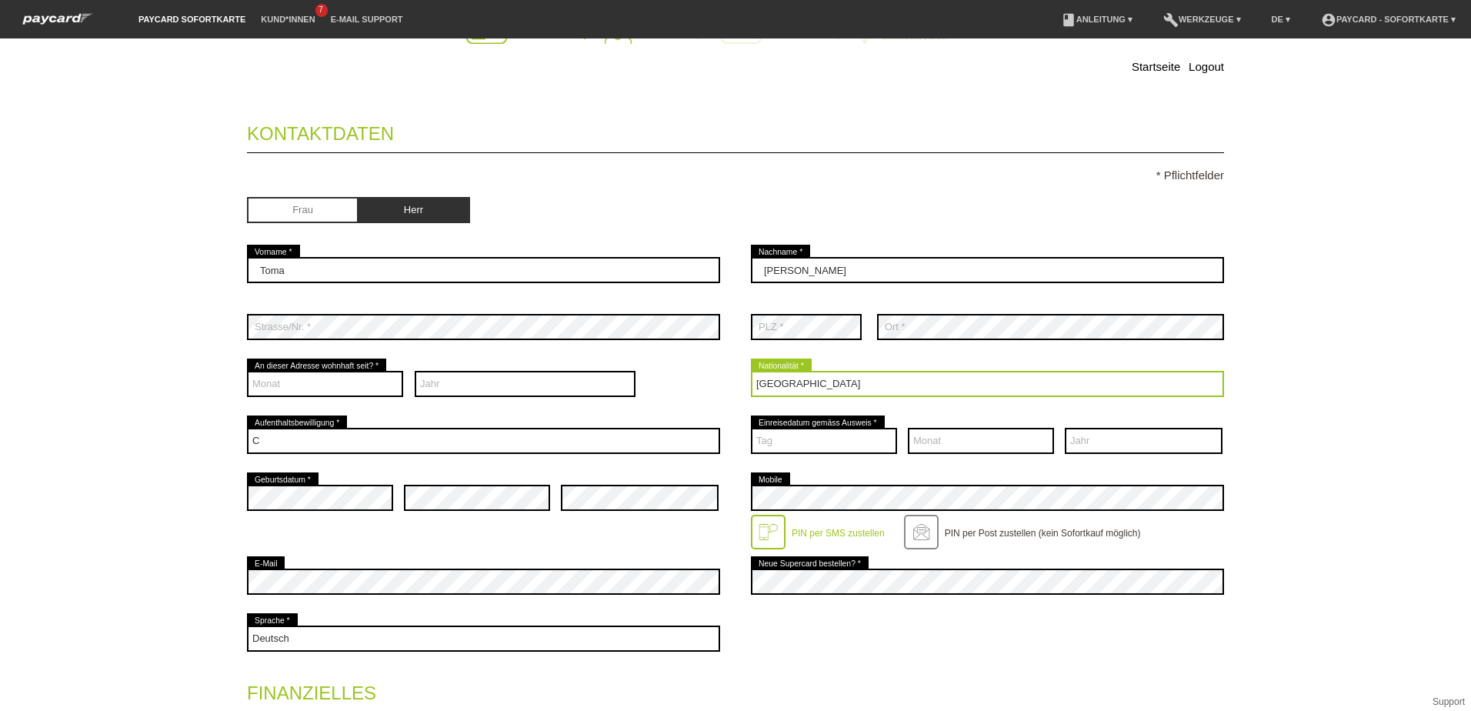
click at [850, 383] on select "Bitte auswählen... Schweiz Deutschland Liechtenstein Österreich ------------ Af…" at bounding box center [987, 384] width 473 height 26
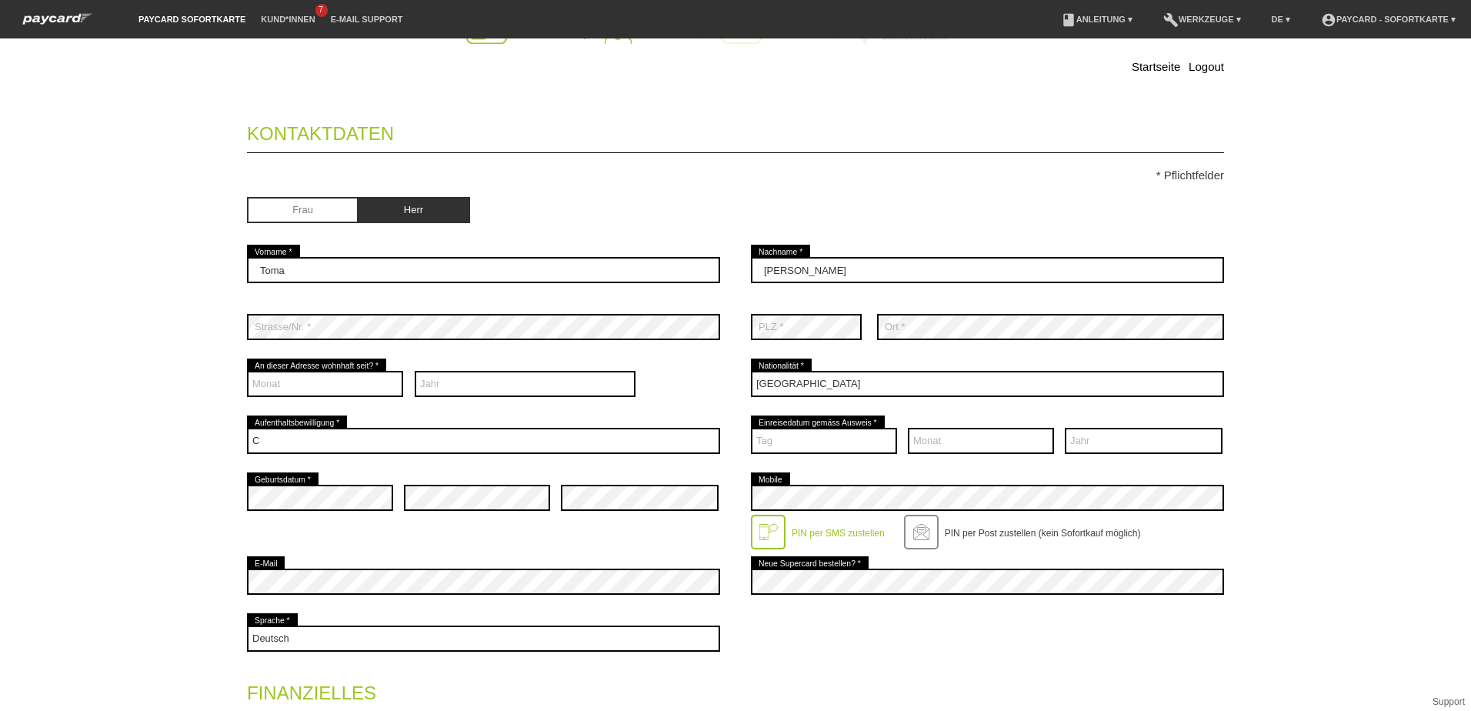
click at [365, 342] on div "error Strasse/Nr. *" at bounding box center [483, 326] width 473 height 57
click at [790, 313] on div "error PLZ *" at bounding box center [806, 326] width 111 height 57
click at [343, 387] on select "Monat 01 02 03 04 05 06 07 08 09 10 11 12" at bounding box center [325, 384] width 156 height 26
select select "10"
click at [247, 371] on select "Monat 01 02 03 04 05 06 07 08 09 10 11 12" at bounding box center [325, 384] width 156 height 26
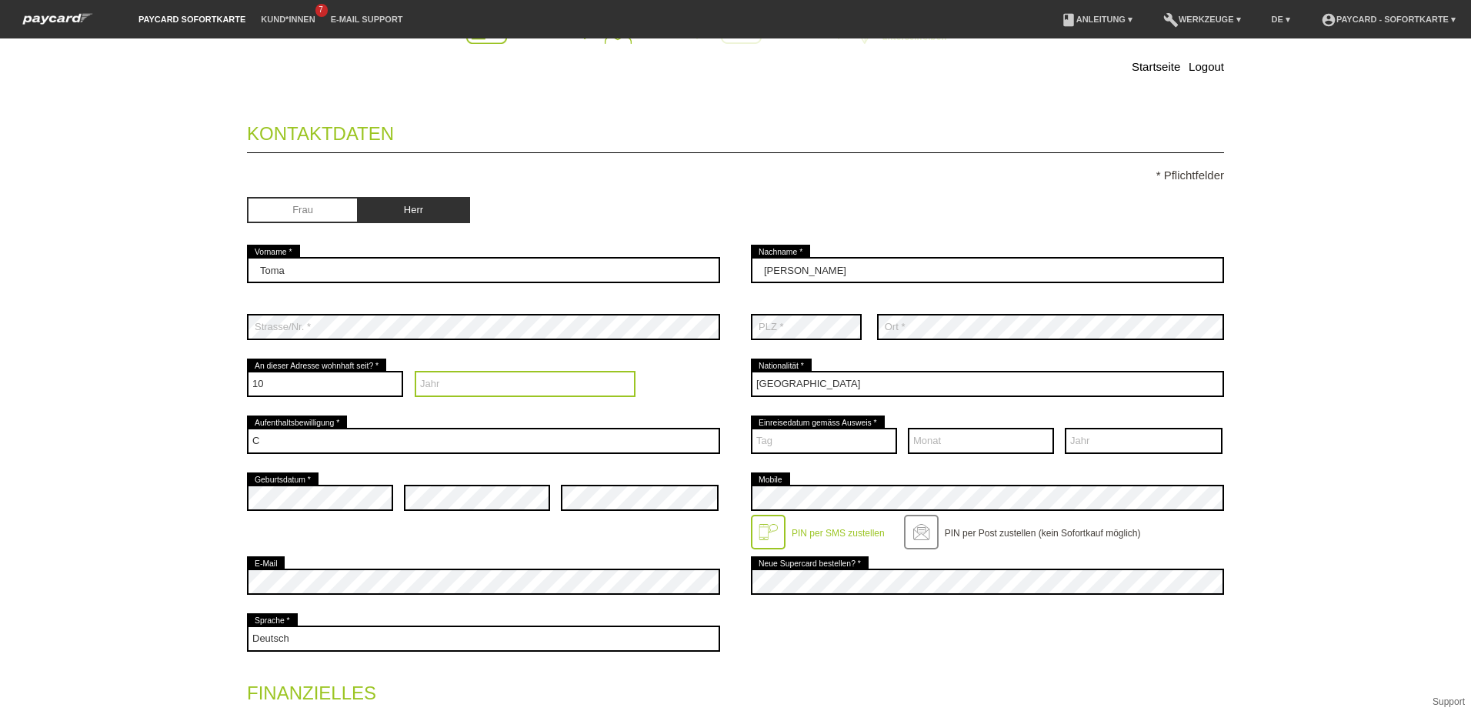
click at [524, 378] on select "Jahr 2025 2024 2023 2022 2021 2020 2019 2018 2017 2016" at bounding box center [526, 384] width 222 height 26
select select "2022"
click at [415, 371] on select "Jahr 2025 2024 2023 2022 2021 2020 2019 2018 2017 2016" at bounding box center [526, 384] width 222 height 26
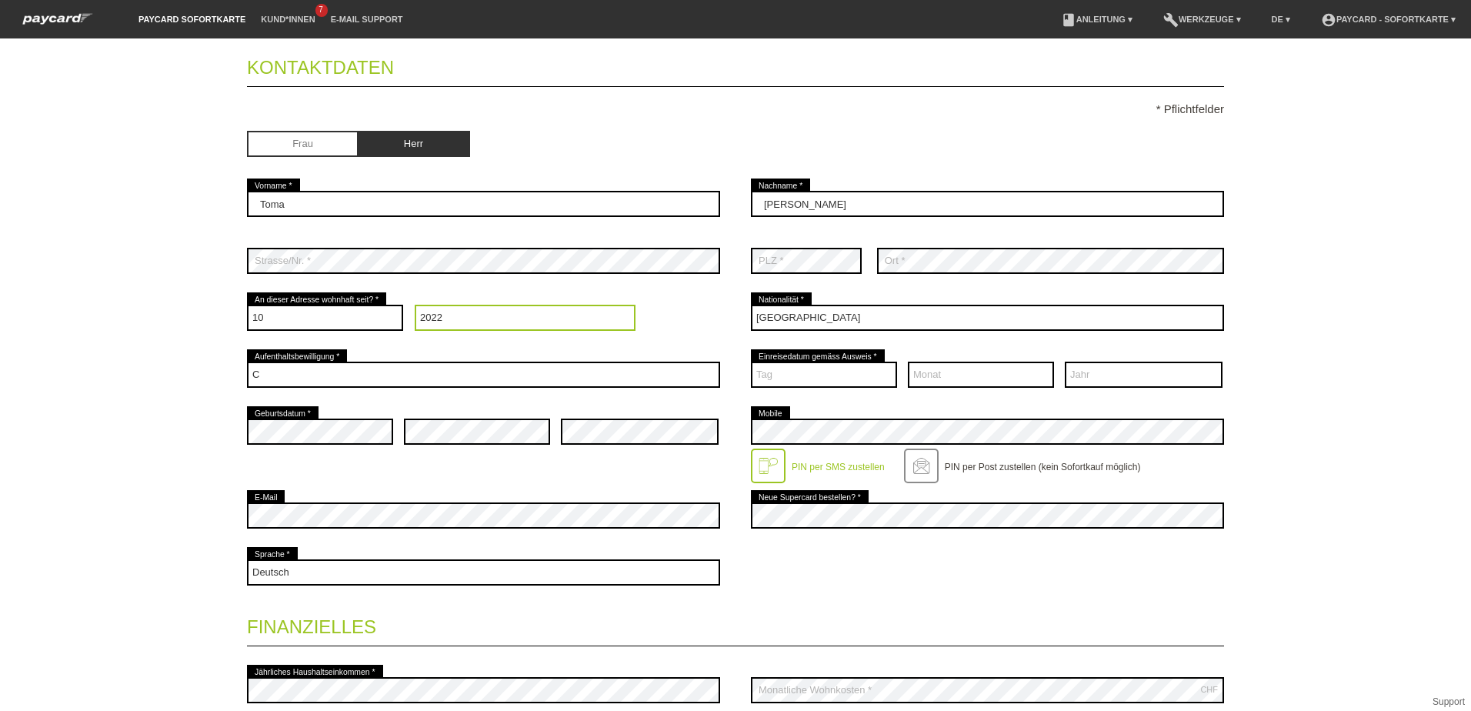
scroll to position [154, 0]
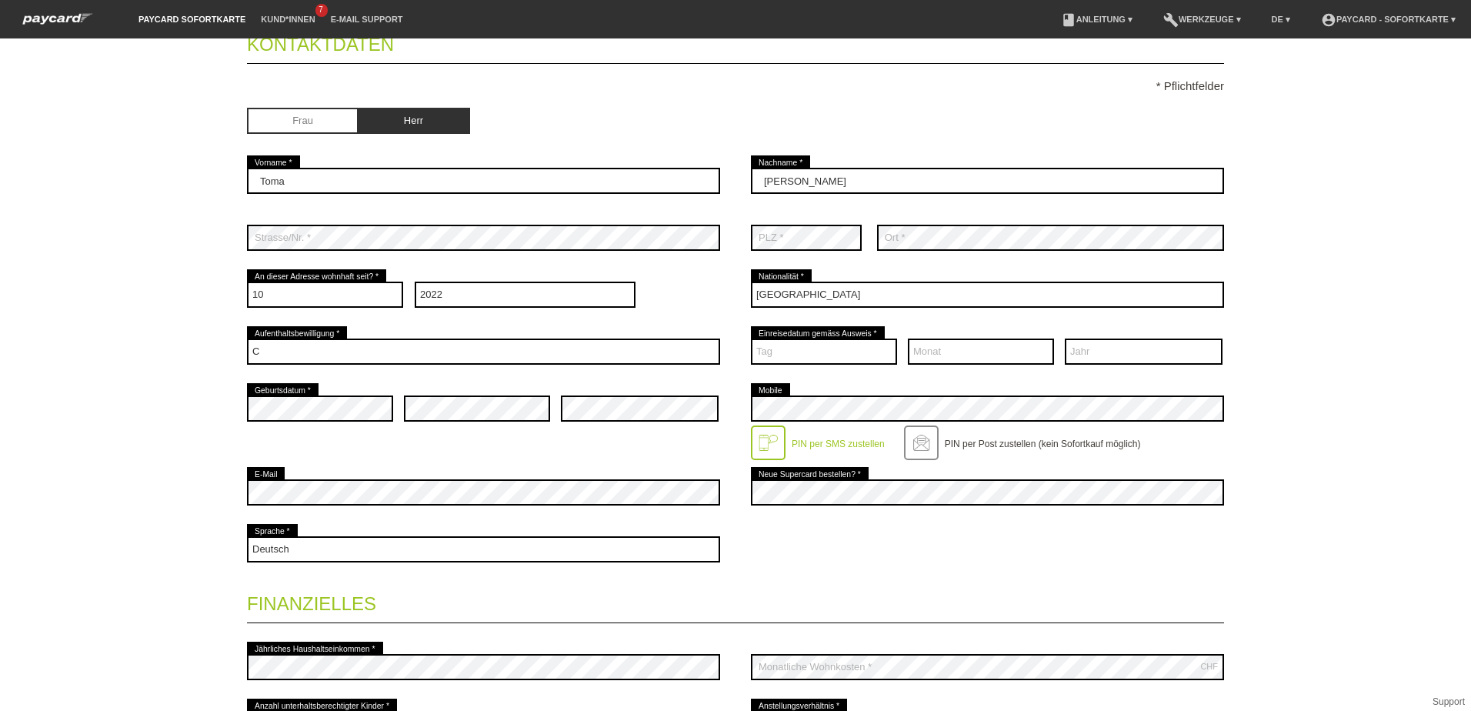
drag, startPoint x: 325, startPoint y: 448, endPoint x: 366, endPoint y: 436, distance: 43.1
click at [325, 448] on div "error Geburtsdatum * error error error Mobile" at bounding box center [735, 422] width 977 height 84
click at [600, 390] on div "error" at bounding box center [640, 408] width 158 height 57
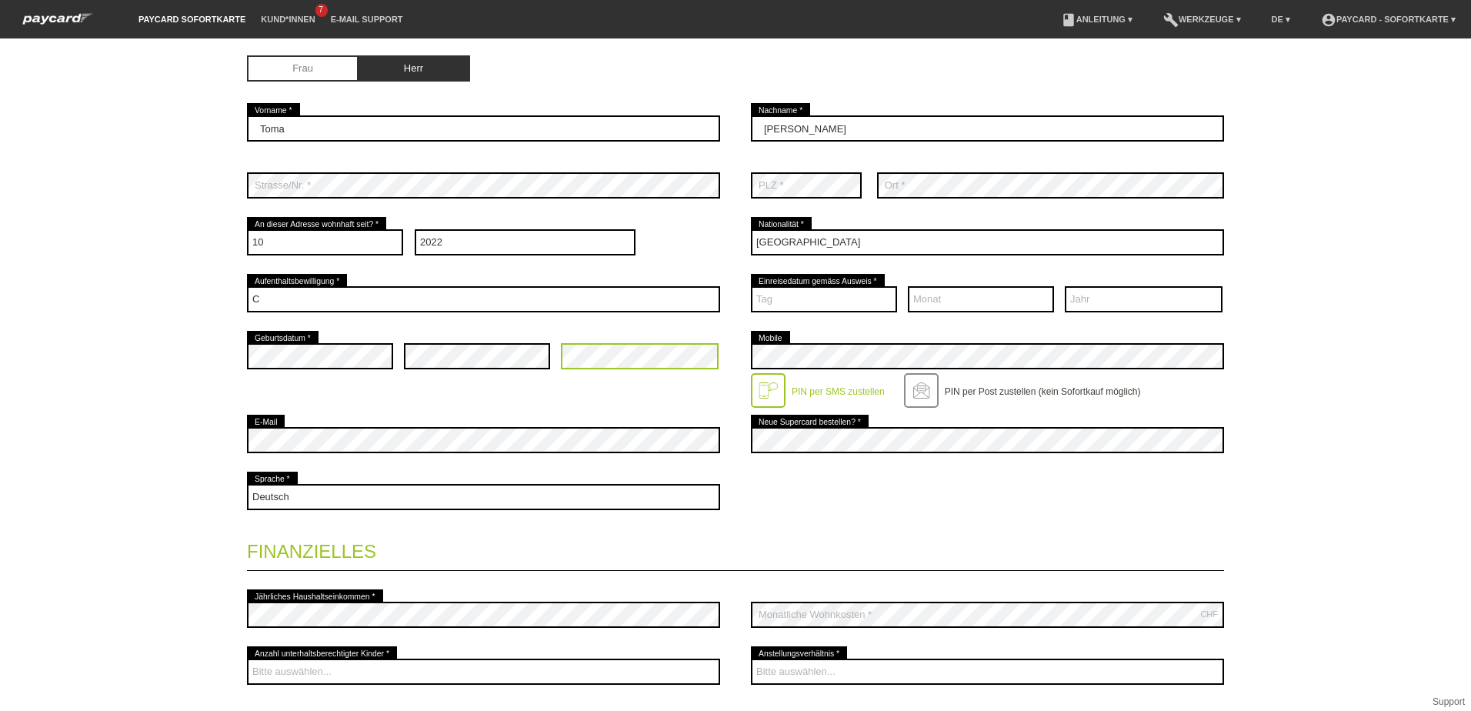
scroll to position [231, 0]
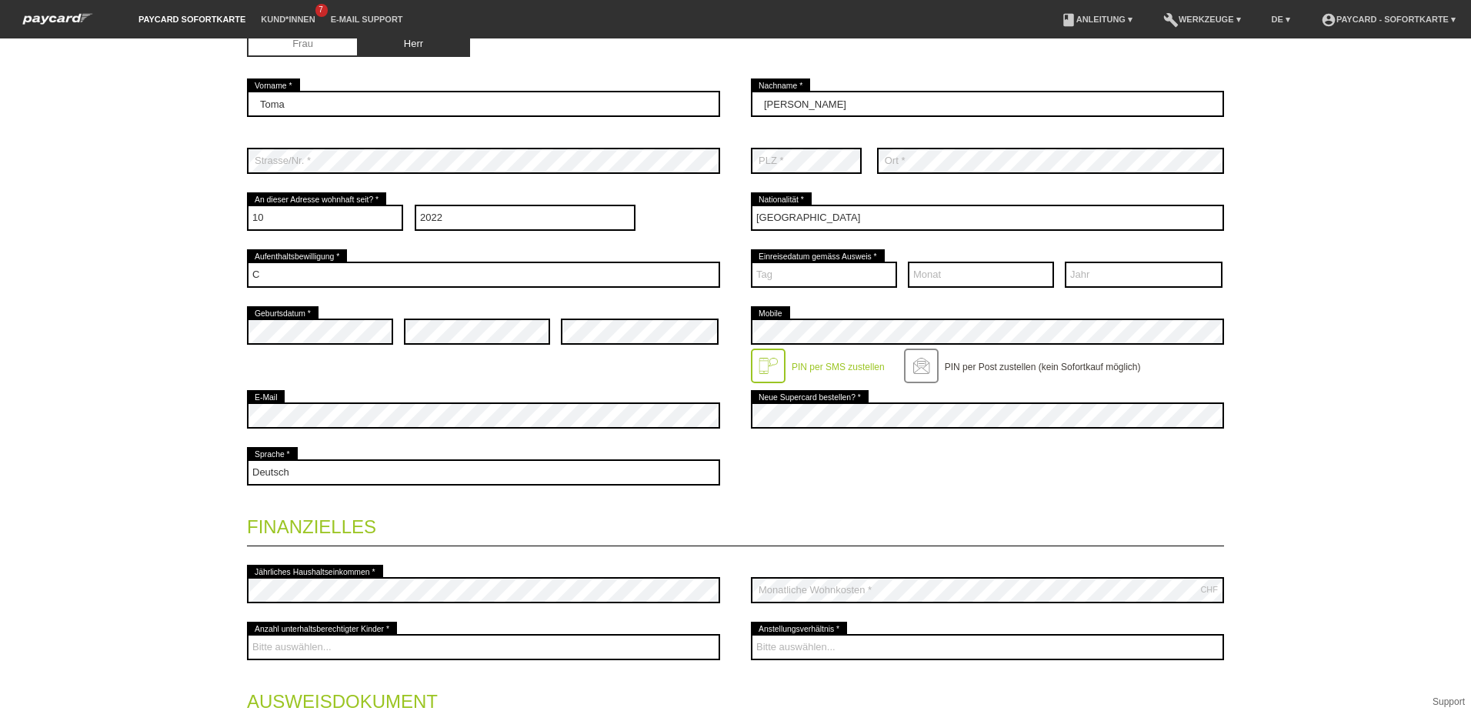
click at [798, 319] on div "error Mobile PIN per SMS zustellen" at bounding box center [987, 345] width 473 height 84
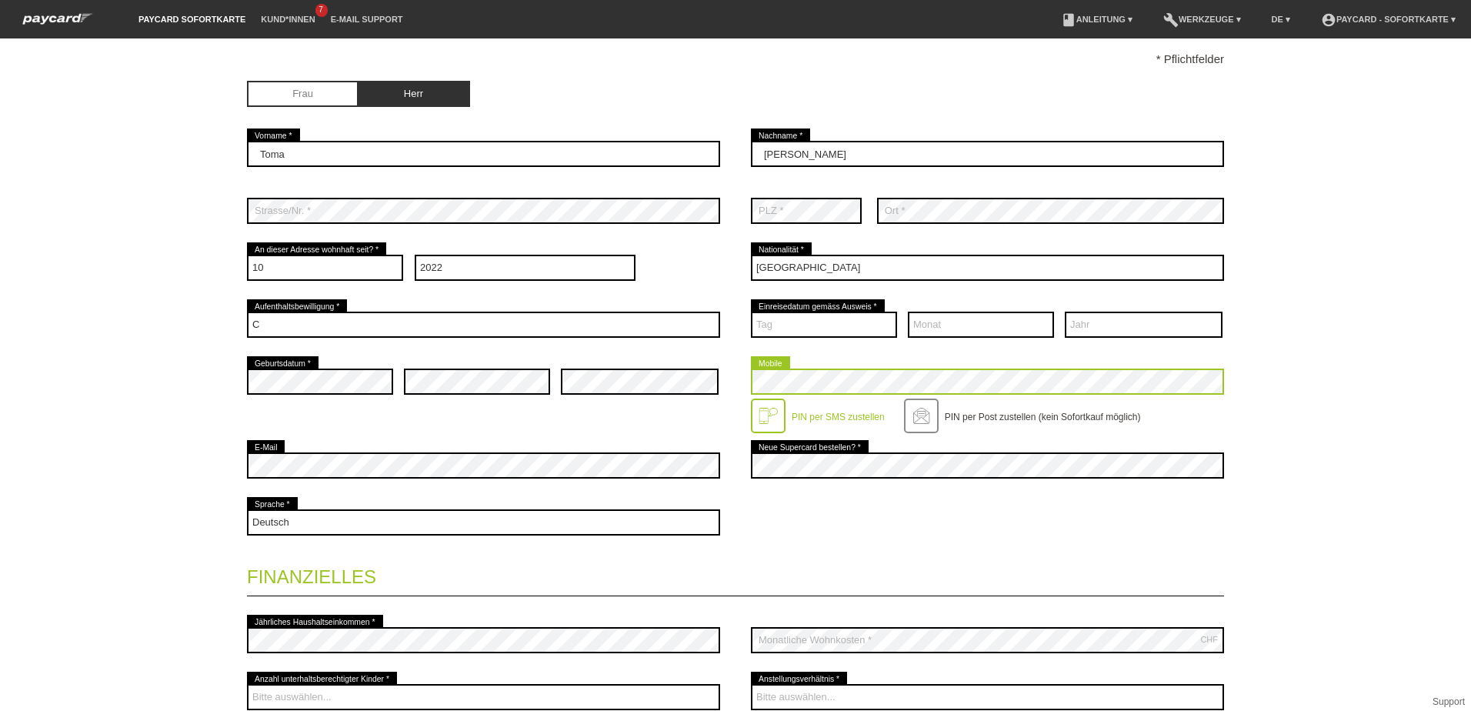
scroll to position [154, 0]
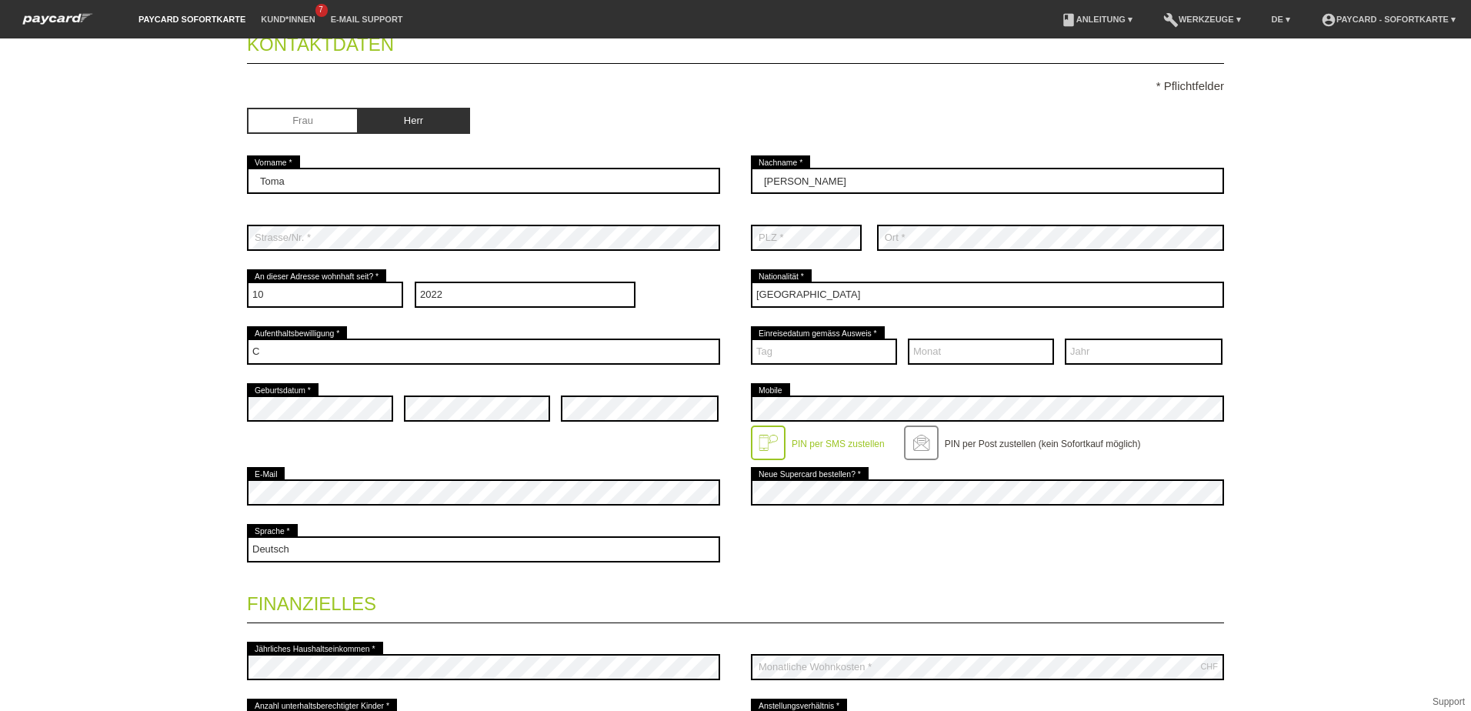
click at [493, 478] on div "error E-Mail" at bounding box center [483, 492] width 473 height 57
click at [792, 348] on select "Tag 01 02 03 04 05 06 07 08 09 10 11 12 13 14 15 16 17" at bounding box center [824, 351] width 146 height 26
click at [763, 355] on select "Tag 01 02 03 04 05 06 07 08 09 10 11 12 13 14 15 16 17" at bounding box center [824, 351] width 146 height 26
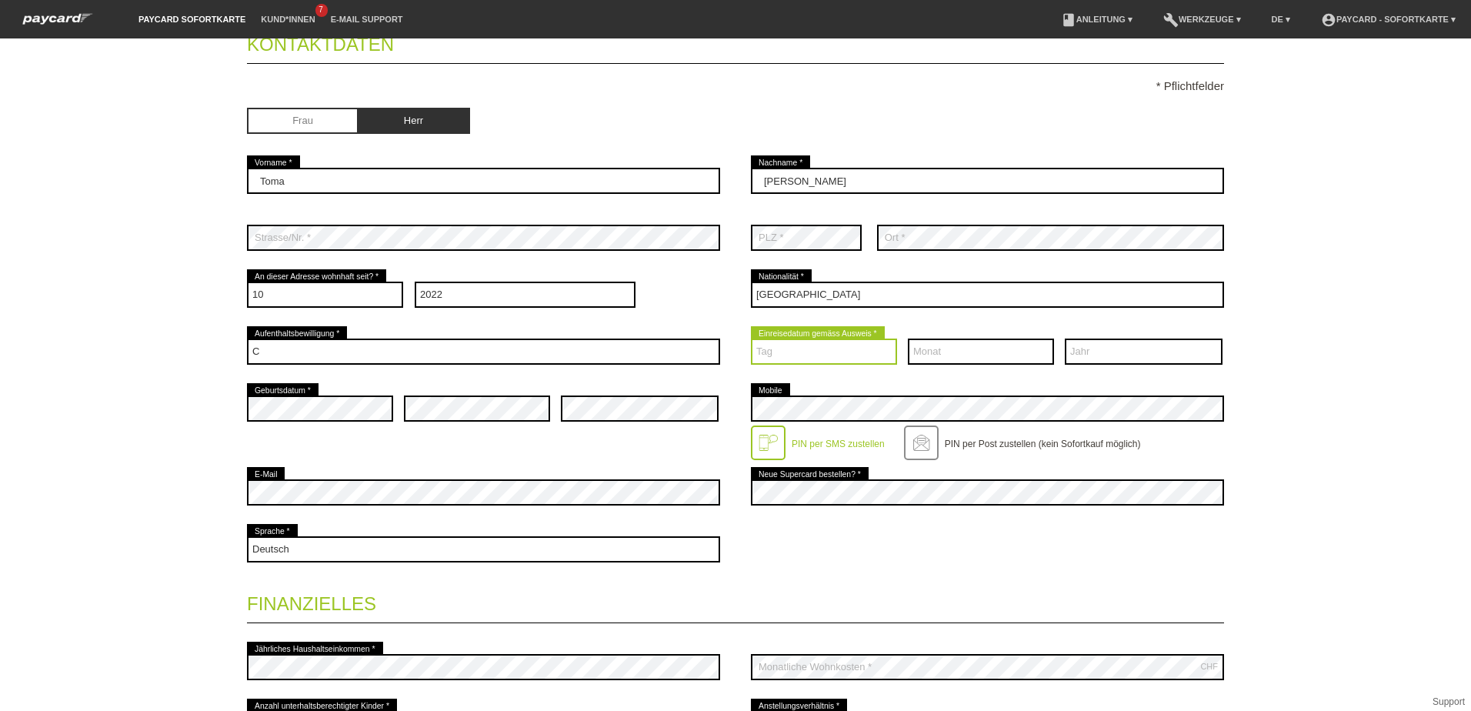
select select "20"
click at [983, 347] on select "Monat 01 02 03 04 05 06 07 08 09 10 11 12" at bounding box center [981, 351] width 146 height 26
select select "05"
click at [1149, 361] on select "Jahr 2025 2024 2023 2022 2021 2020 2019 2018 2017 2016" at bounding box center [1143, 351] width 158 height 26
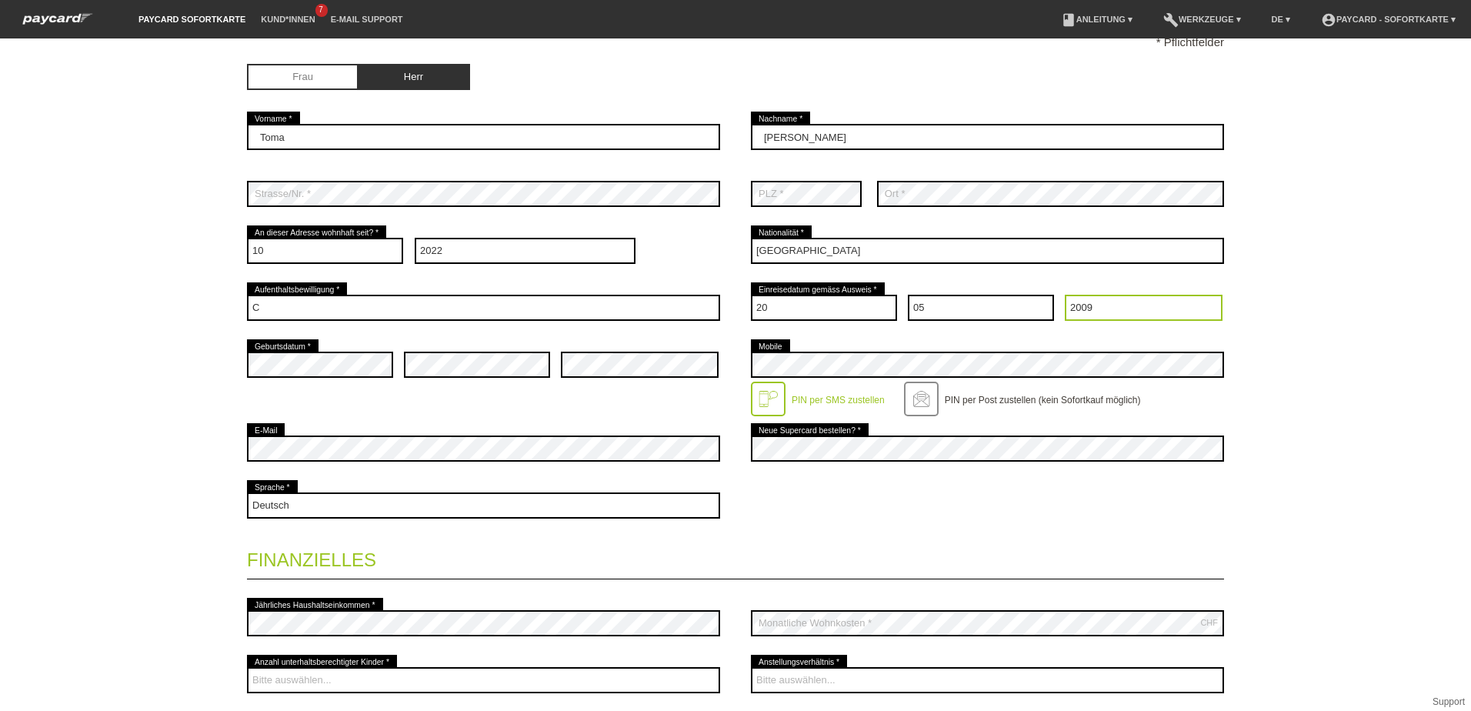
scroll to position [308, 0]
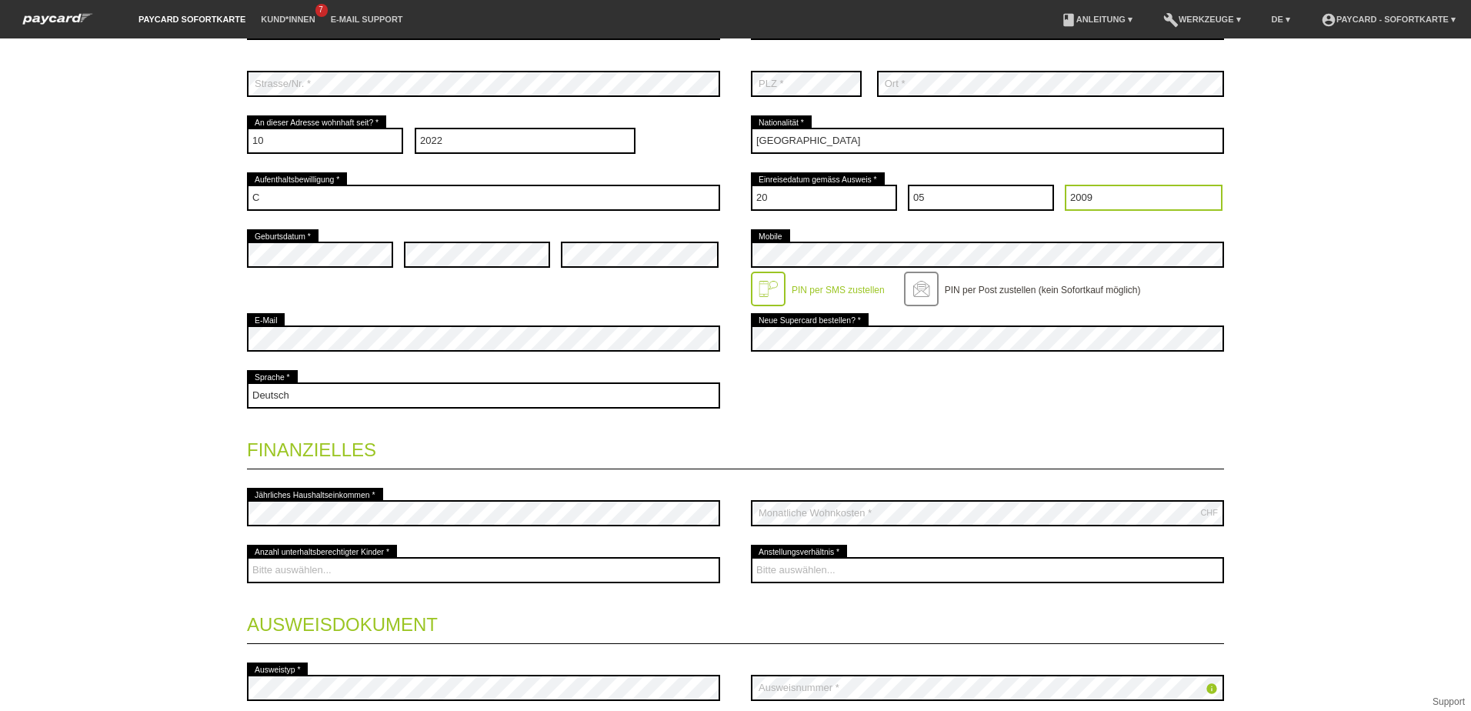
click at [1129, 195] on select "Jahr 2025 2024 2023 2022 2021 2020 2019 2018 2017 2016" at bounding box center [1143, 198] width 158 height 26
click at [1144, 202] on select "Jahr 2025 2024 2023 2022 2021 2020 2019 2018 2017 2016" at bounding box center [1143, 198] width 158 height 26
click at [1133, 202] on select "Jahr 2025 2024 2023 2022 2021 2020 2019 2018 2017 2016" at bounding box center [1143, 198] width 158 height 26
select select "2004"
click at [1064, 185] on select "Jahr 2025 2024 2023 2022 2021 2020 2019 2018 2017 2016" at bounding box center [1143, 198] width 158 height 26
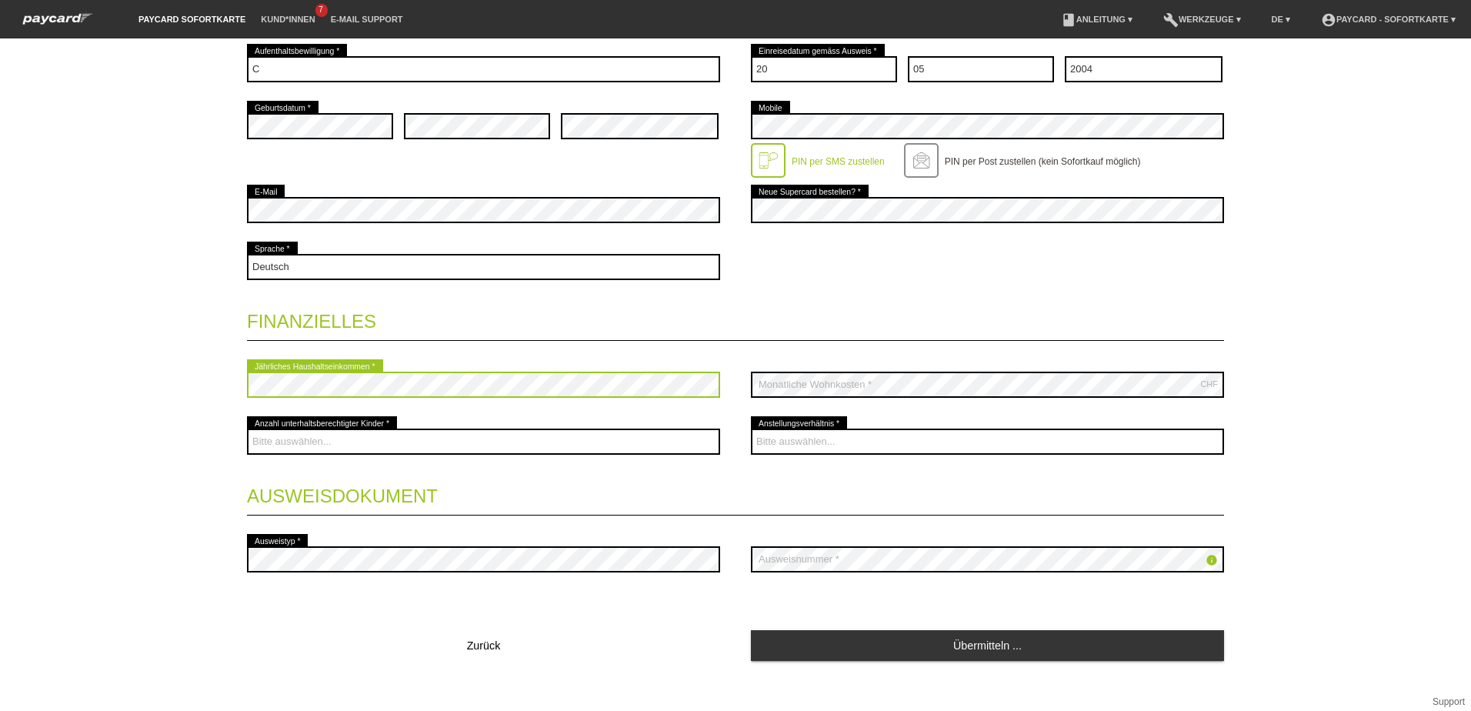
scroll to position [449, 0]
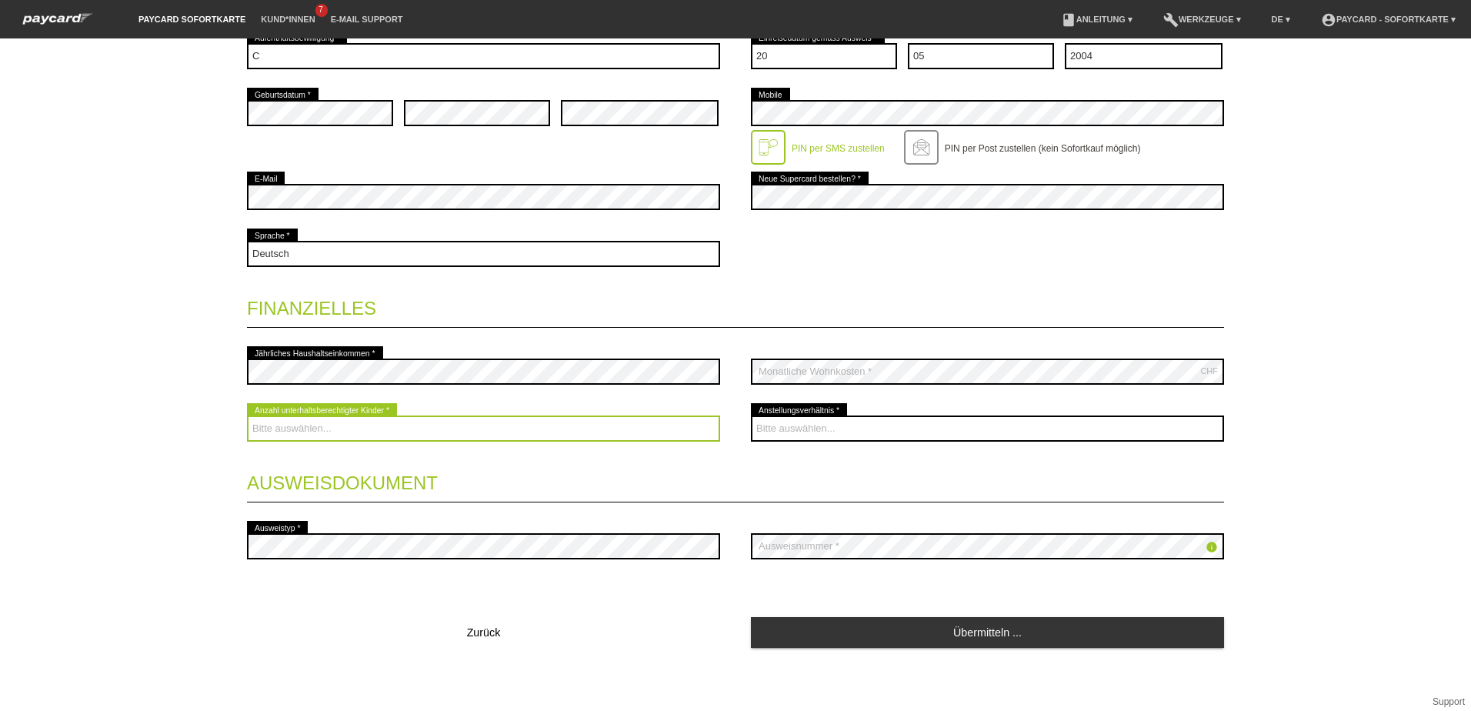
click at [342, 425] on select "Bitte auswählen... 0 1 2 3 4 5 6 7 8 9" at bounding box center [483, 428] width 473 height 26
select select "2"
click at [247, 415] on select "Bitte auswählen... 0 1 2 3 4 5 6 7 8 9" at bounding box center [483, 428] width 473 height 26
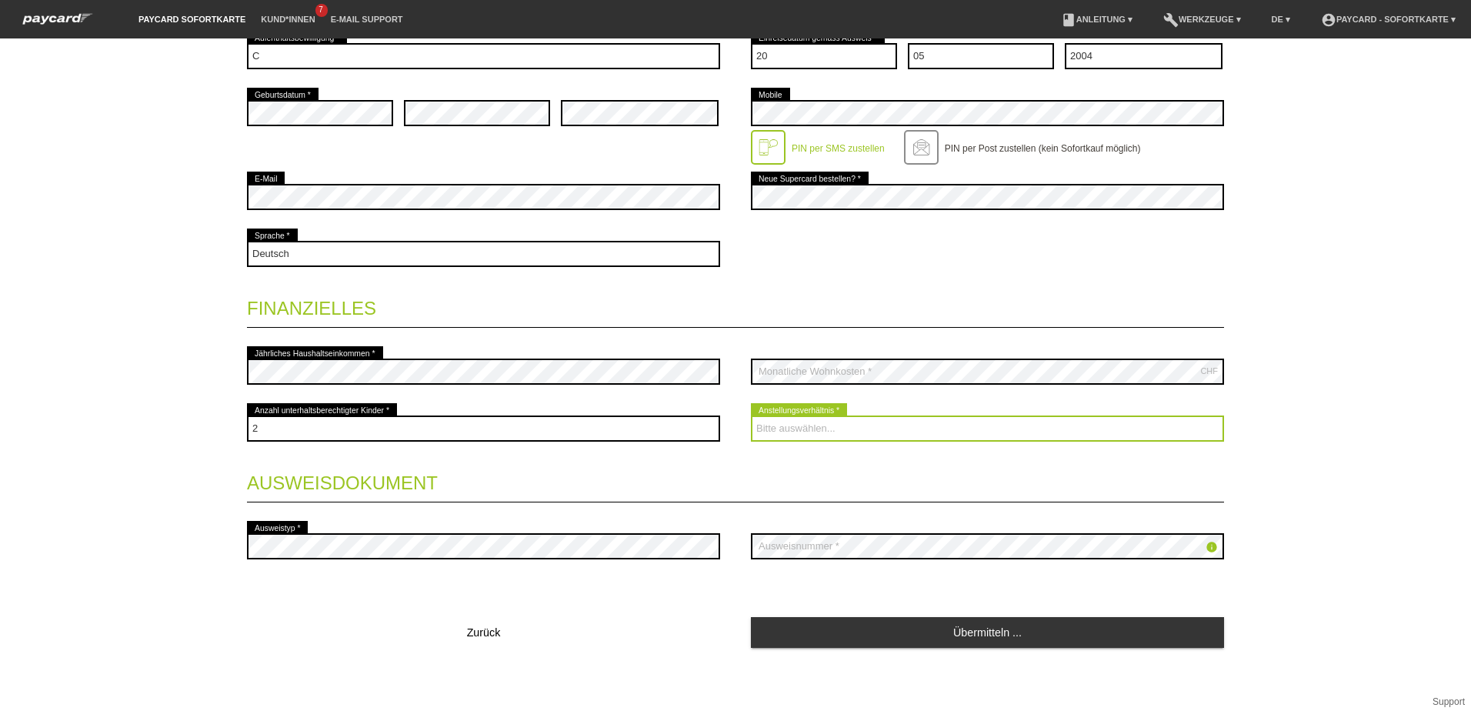
click at [1001, 439] on select "Bitte auswählen... Unbefristet Befristet Lehrling/Student Pensioniert Nicht arb…" at bounding box center [987, 428] width 473 height 26
select select "UNLIMITED"
click at [751, 415] on select "Bitte auswählen... Unbefristet Befristet Lehrling/Student Pensioniert Nicht arb…" at bounding box center [987, 428] width 473 height 26
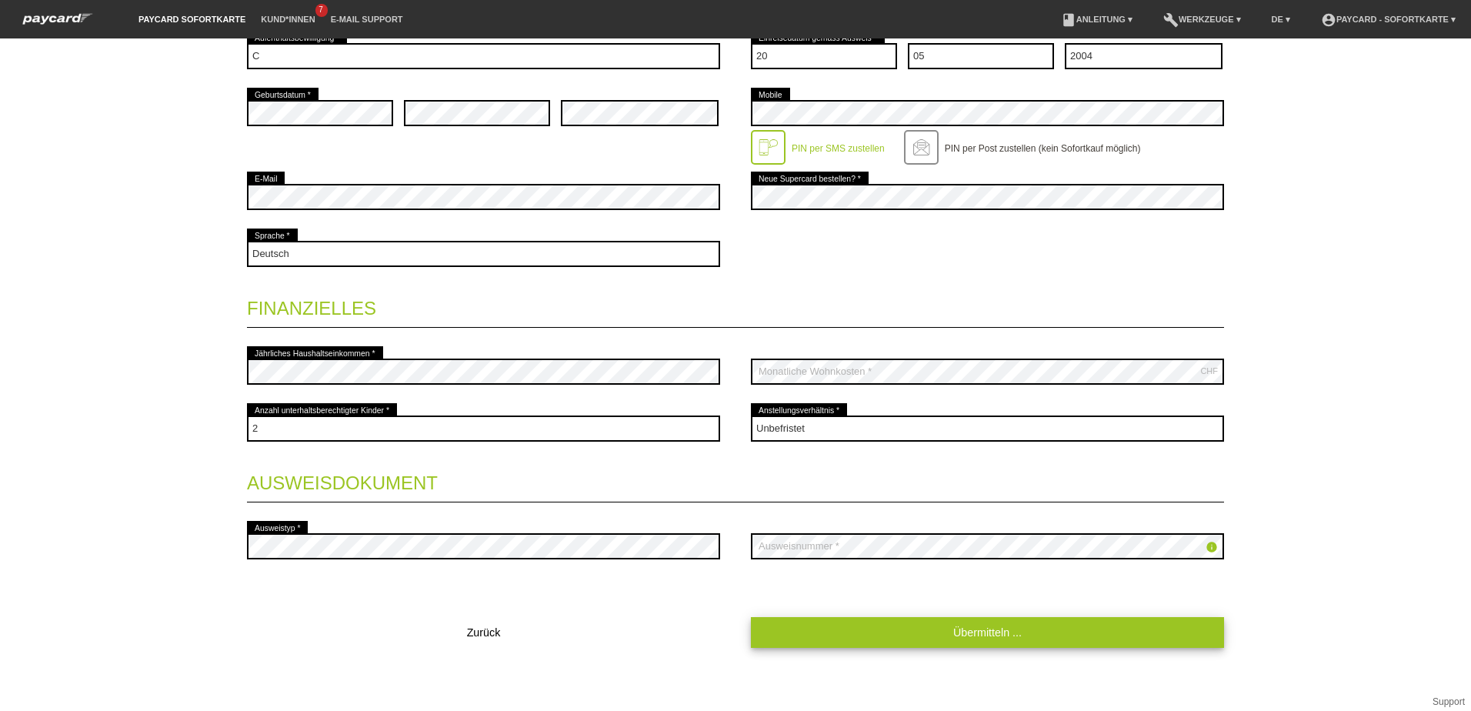
click at [1123, 644] on link "Übermitteln ..." at bounding box center [987, 632] width 473 height 30
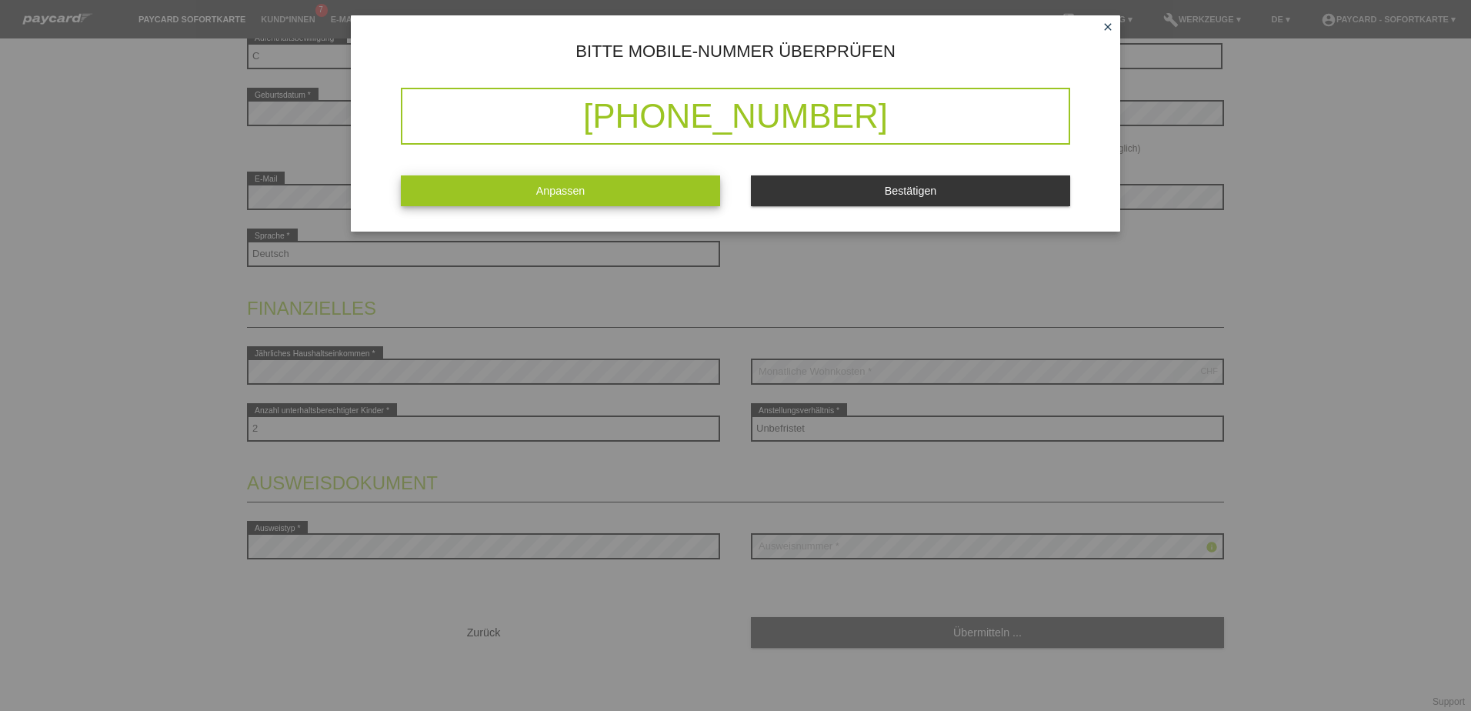
click at [503, 187] on link "Anpassen" at bounding box center [560, 190] width 319 height 30
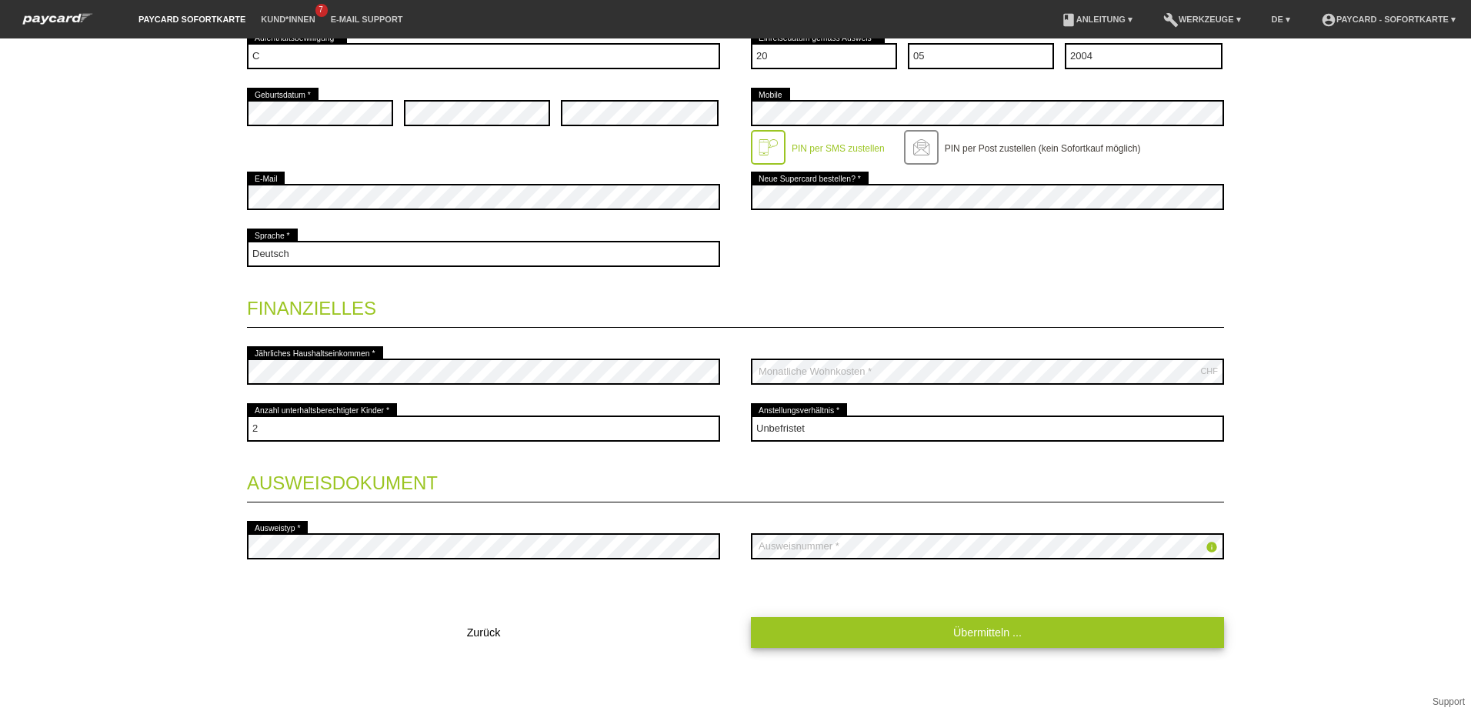
click at [988, 636] on link "Übermitteln ..." at bounding box center [987, 632] width 473 height 30
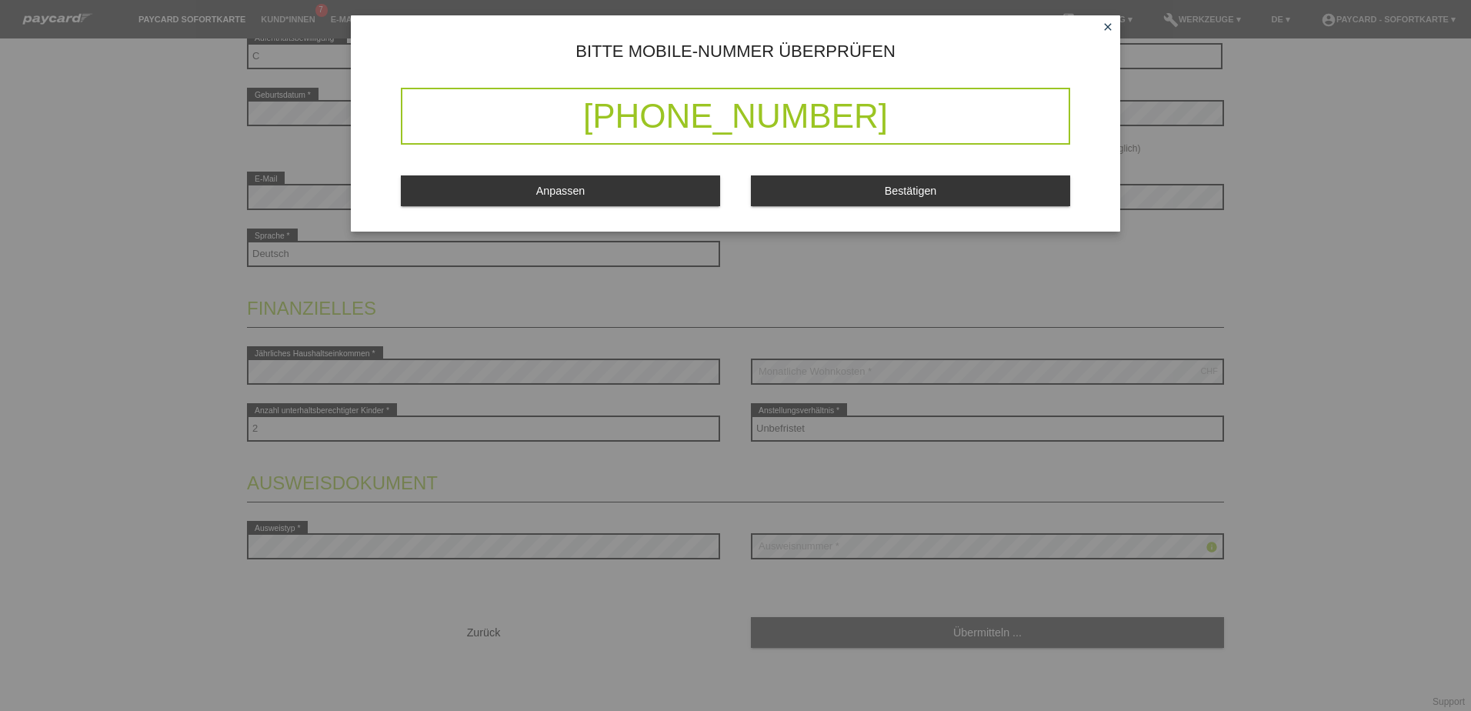
click at [925, 178] on button "Bestätigen" at bounding box center [910, 190] width 319 height 30
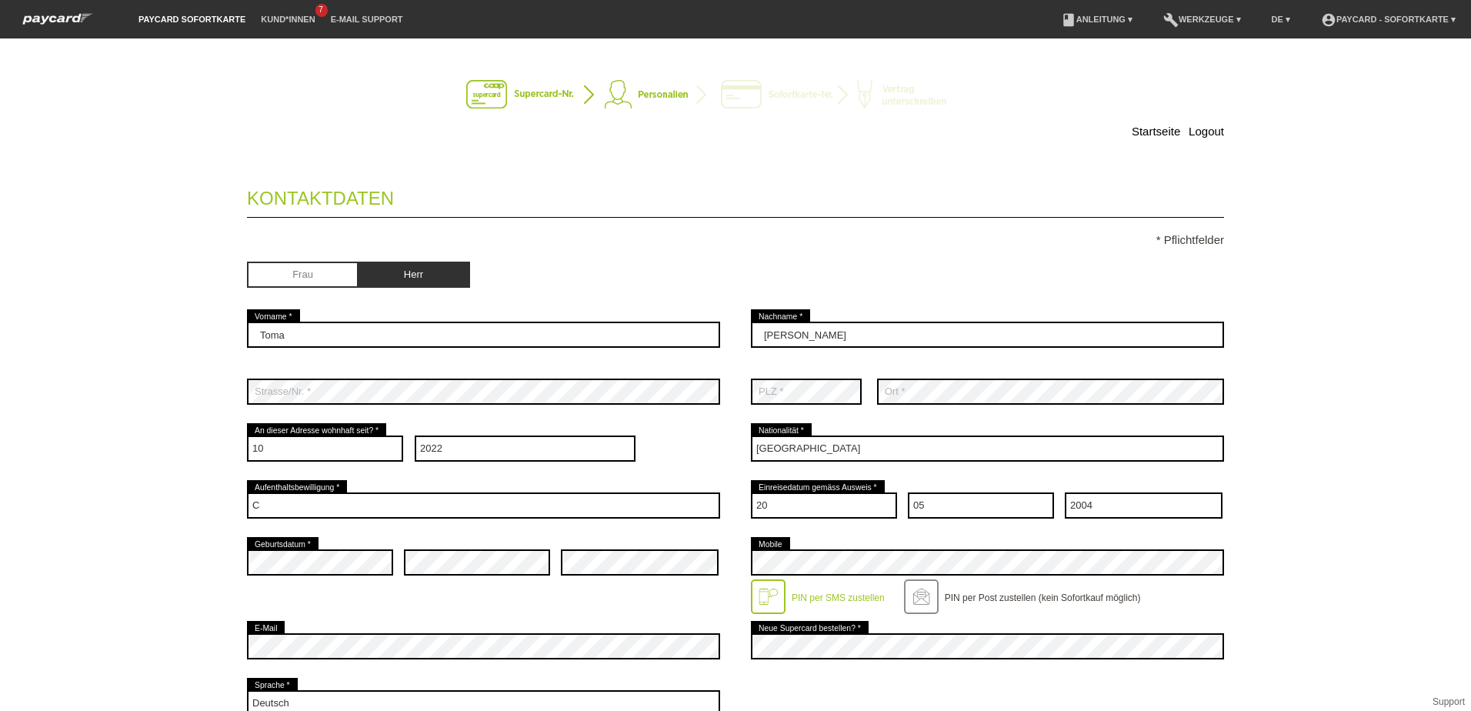
scroll to position [0, 0]
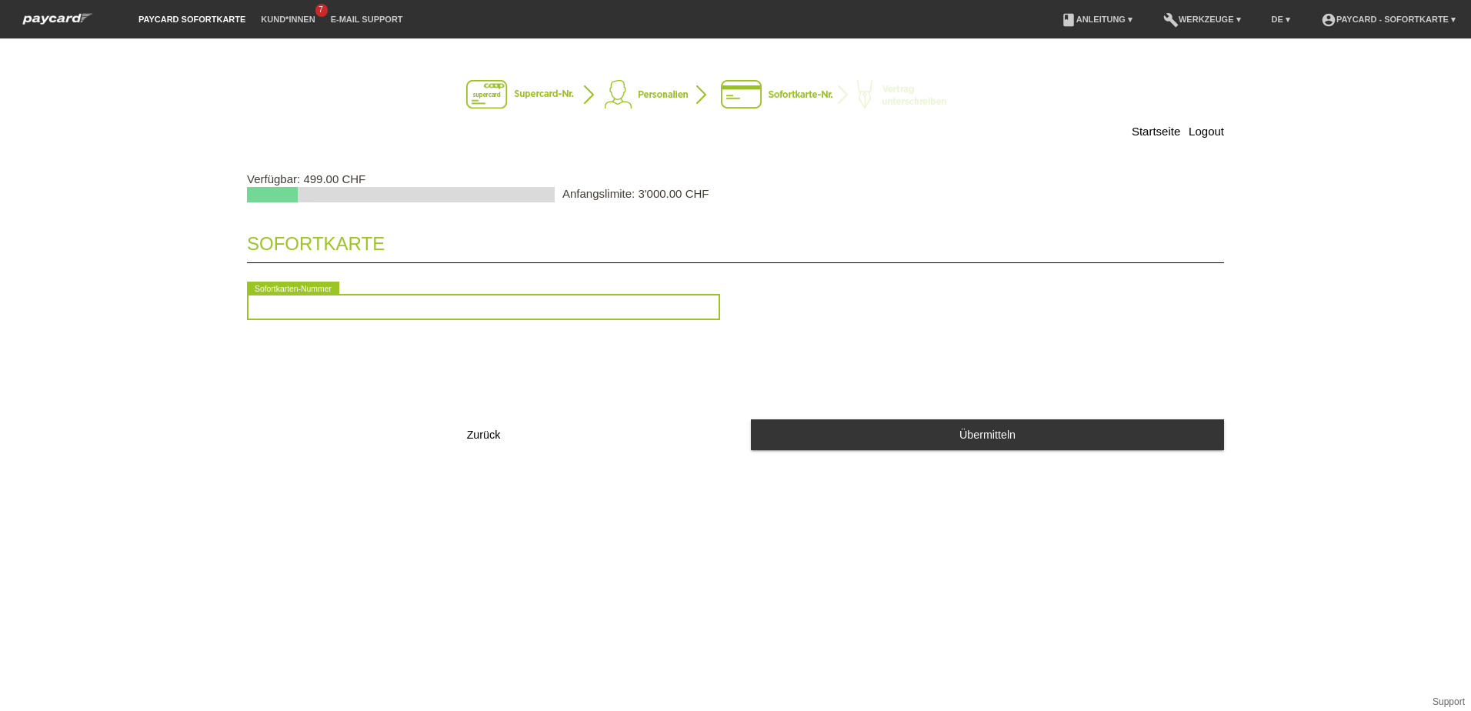
click at [641, 303] on input "text" at bounding box center [483, 307] width 473 height 26
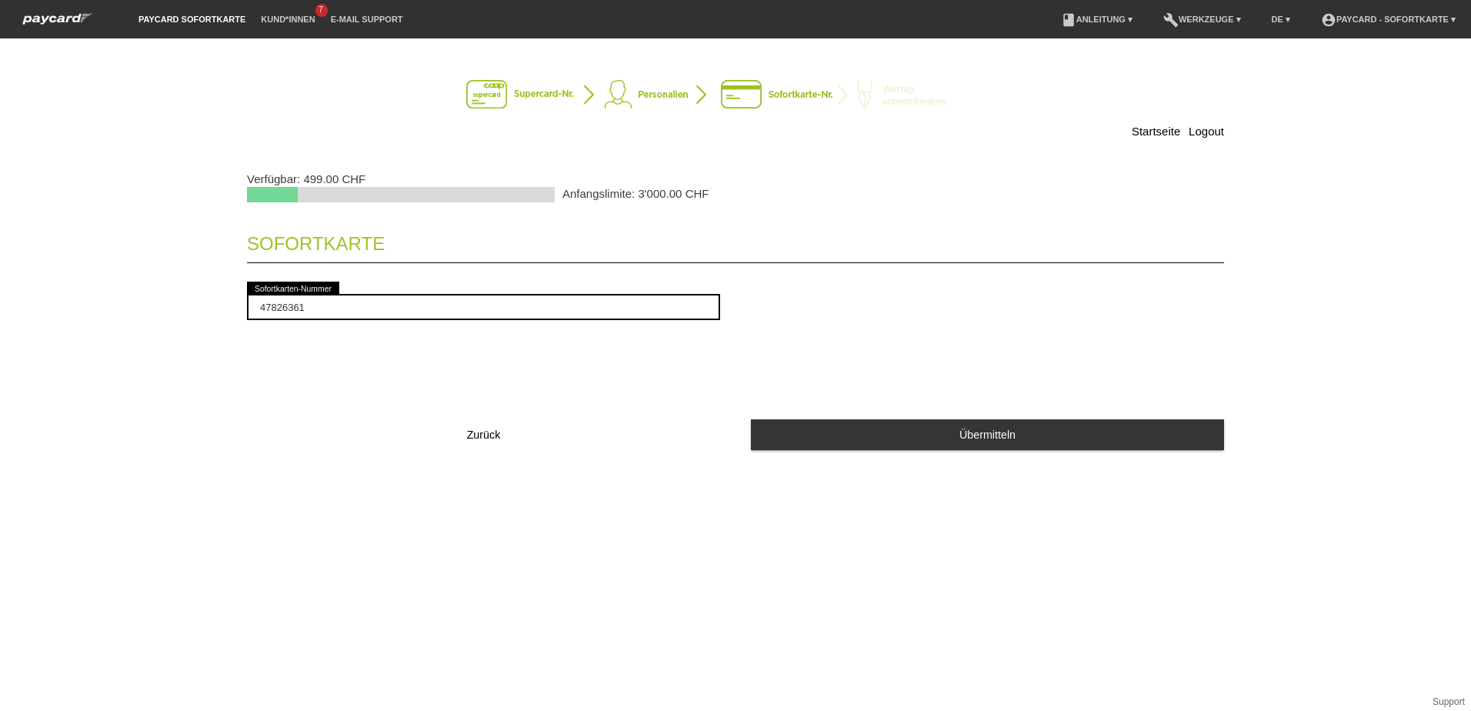
click at [856, 461] on div "Sofortkarte 47826361 error Sofortkarten-Nummer Zurück Übermitteln" at bounding box center [735, 342] width 977 height 248
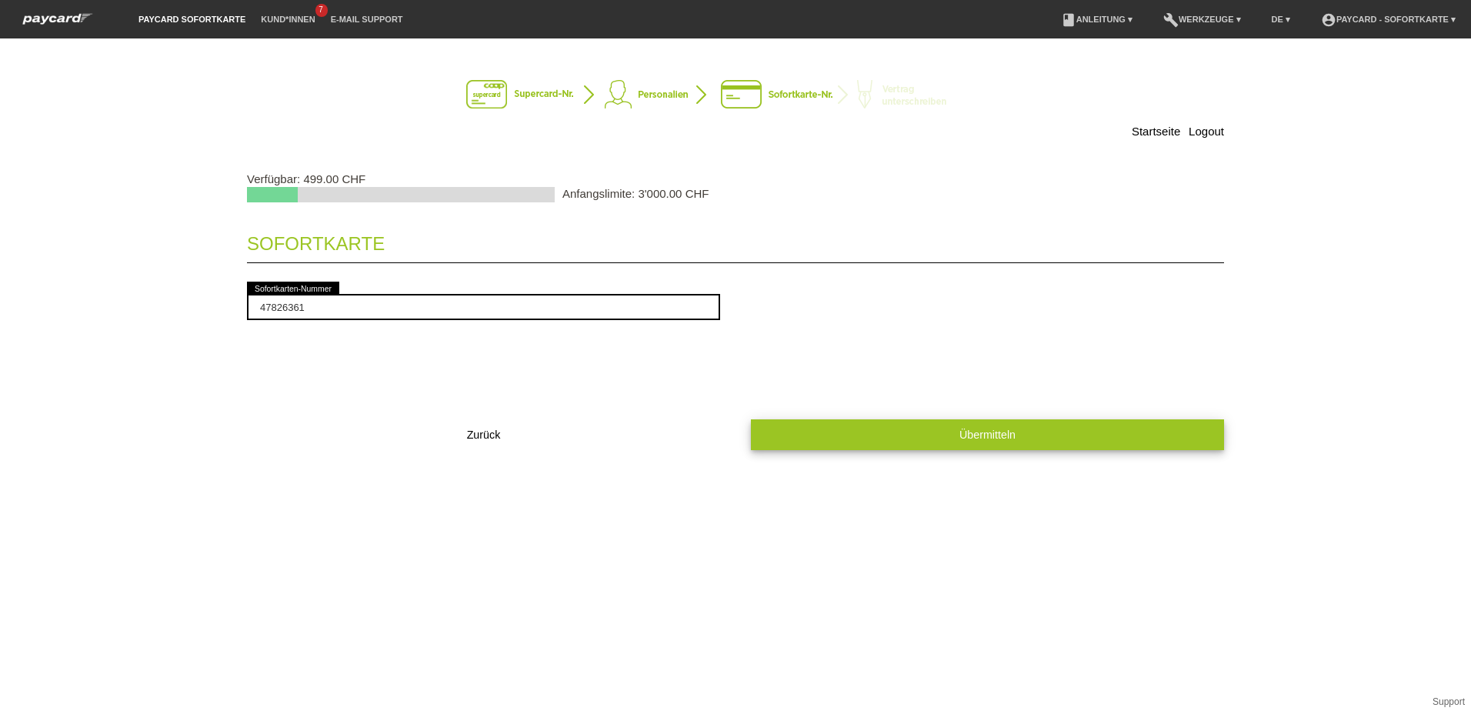
click at [858, 448] on button "Übermitteln" at bounding box center [987, 434] width 473 height 30
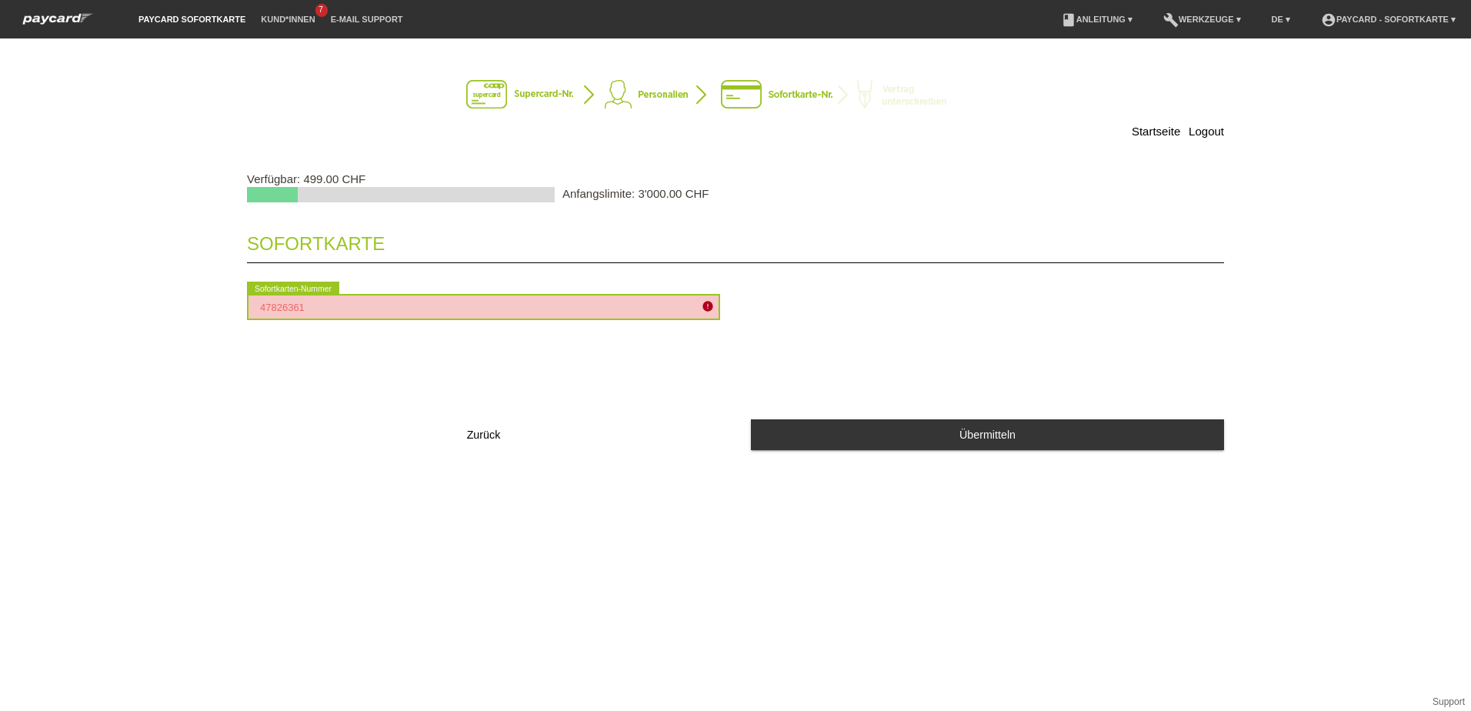
click at [366, 306] on input "47826361" at bounding box center [483, 307] width 473 height 26
click at [366, 306] on input "4782631478263" at bounding box center [483, 307] width 473 height 26
type input "2090094081427"
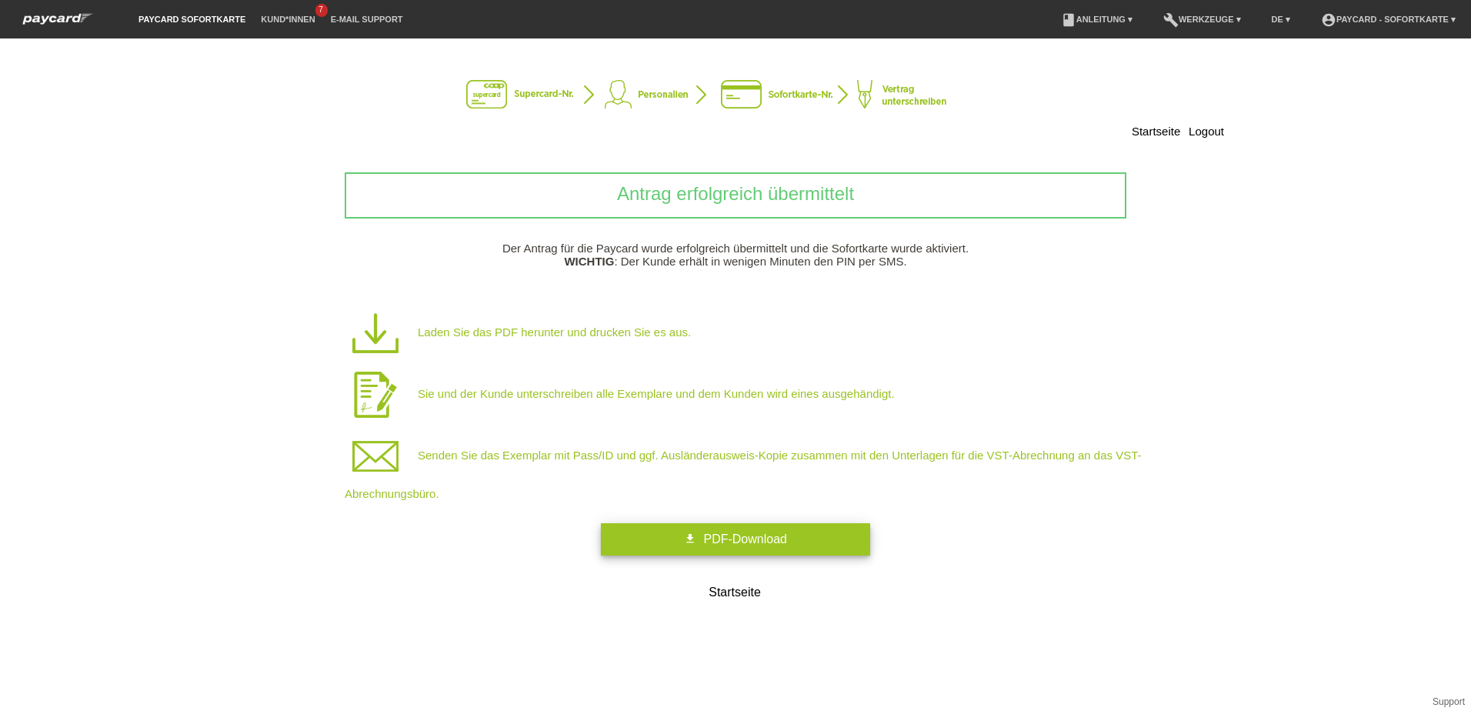
click at [707, 545] on link "get_app PDF-Download" at bounding box center [735, 539] width 269 height 32
click at [735, 531] on link "get_app PDF-Download" at bounding box center [735, 539] width 269 height 32
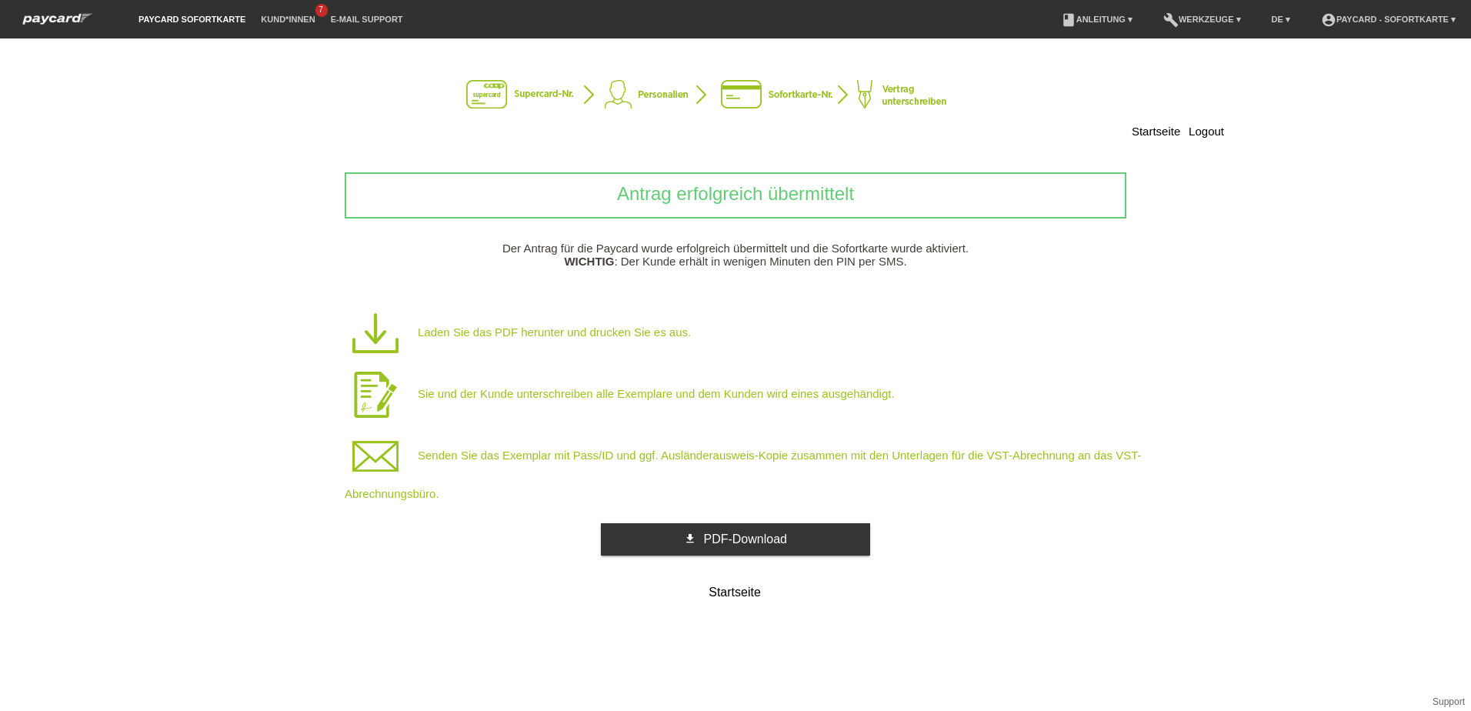
drag, startPoint x: 436, startPoint y: 497, endPoint x: 406, endPoint y: 496, distance: 30.0
click at [406, 496] on p "Senden Sie das Exemplar mit Pass/ID und ggf. Ausländerausweis-Kopie zusammen mi…" at bounding box center [760, 462] width 831 height 75
drag, startPoint x: 406, startPoint y: 496, endPoint x: 407, endPoint y: 505, distance: 9.3
click at [407, 505] on div "Antrag erfolgreich übermittelt Der Antrag für die Paycard wurde erfolgreich übe…" at bounding box center [735, 389] width 977 height 435
